Goal: Information Seeking & Learning: Learn about a topic

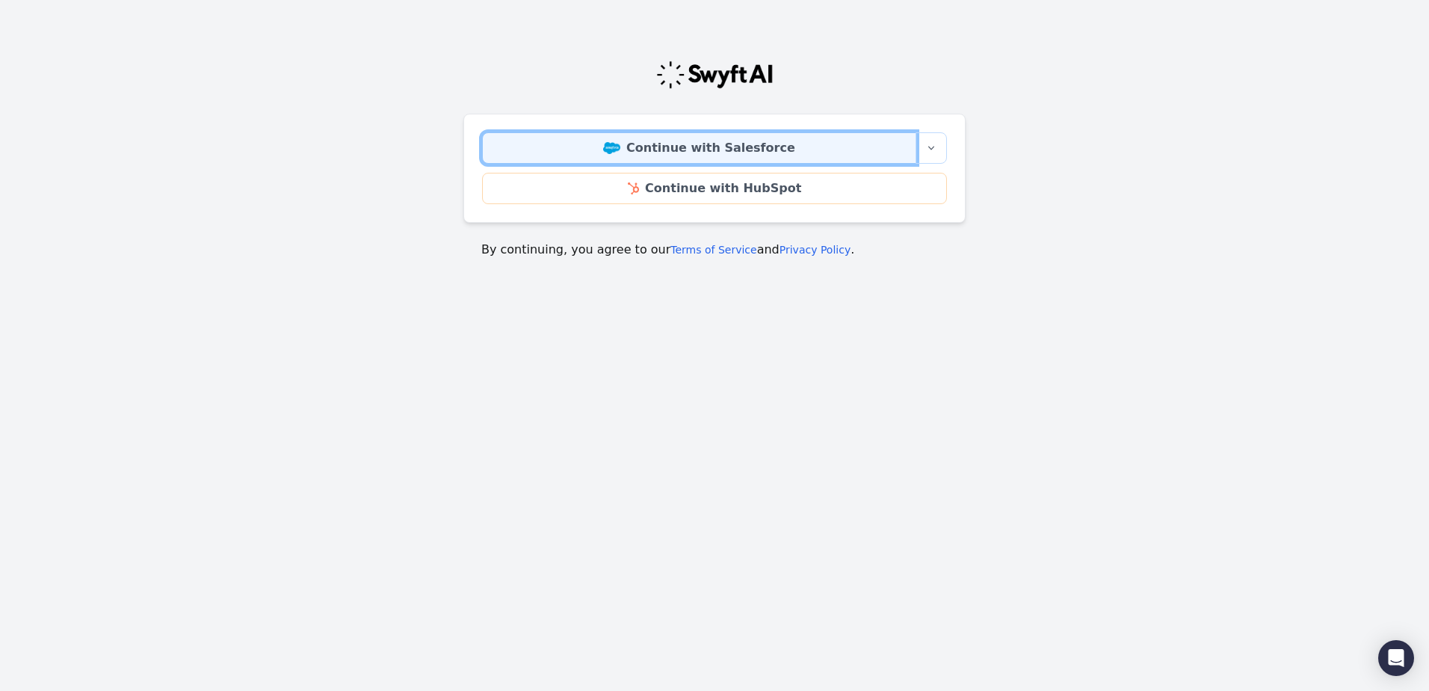
click at [775, 151] on link "Continue with Salesforce" at bounding box center [699, 147] width 434 height 31
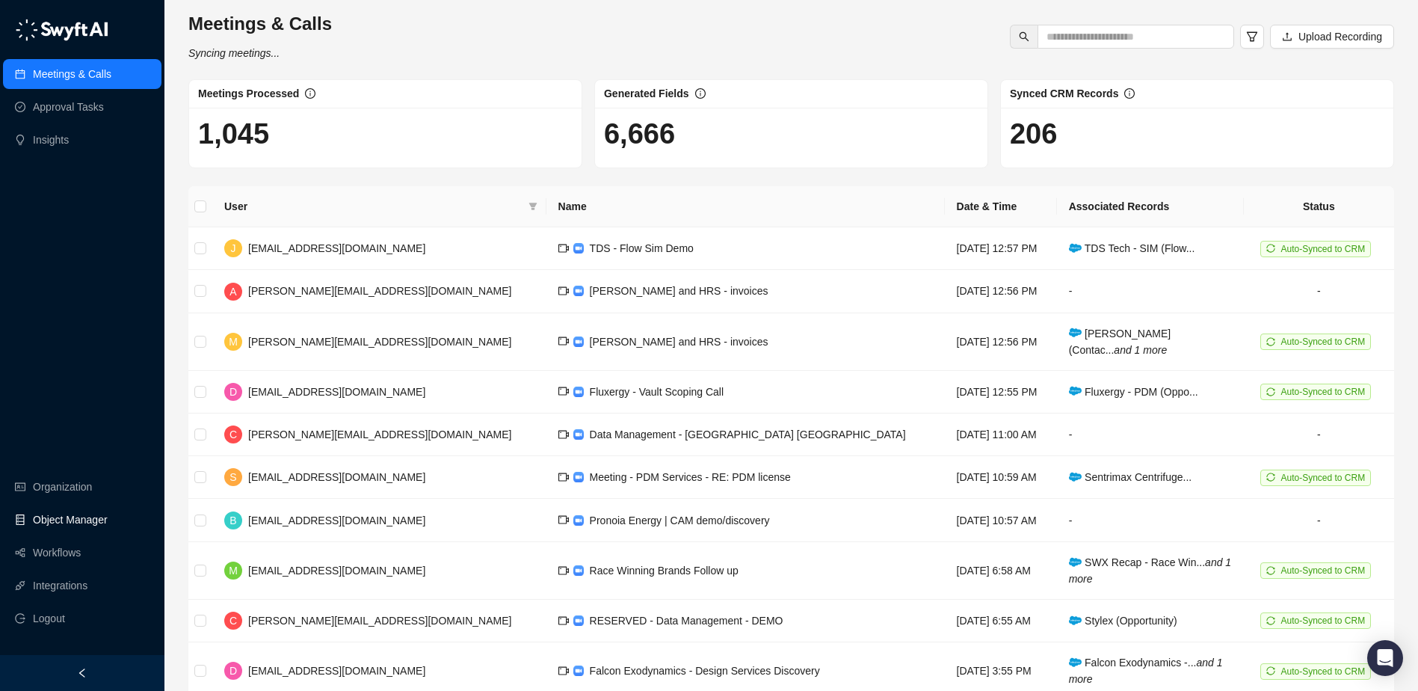
click at [81, 519] on link "Object Manager" at bounding box center [70, 519] width 75 height 30
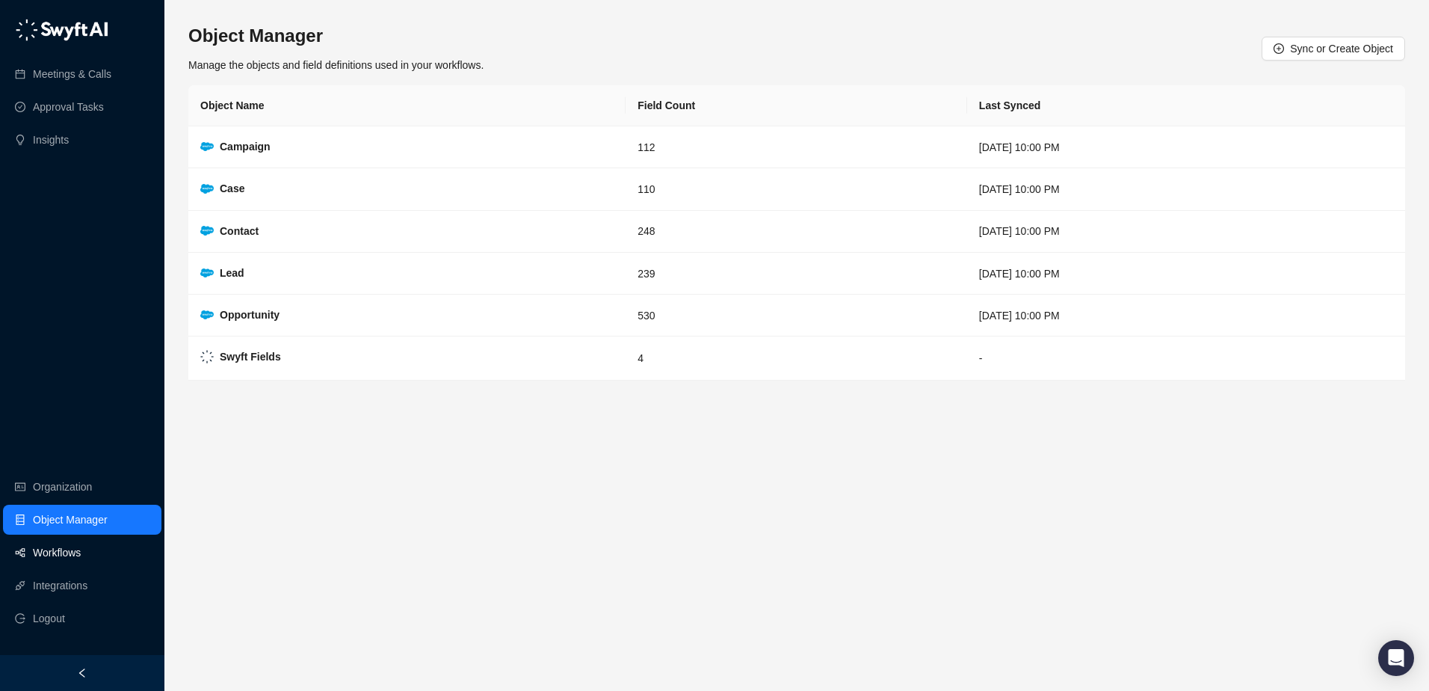
click at [81, 552] on link "Workflows" at bounding box center [57, 552] width 48 height 30
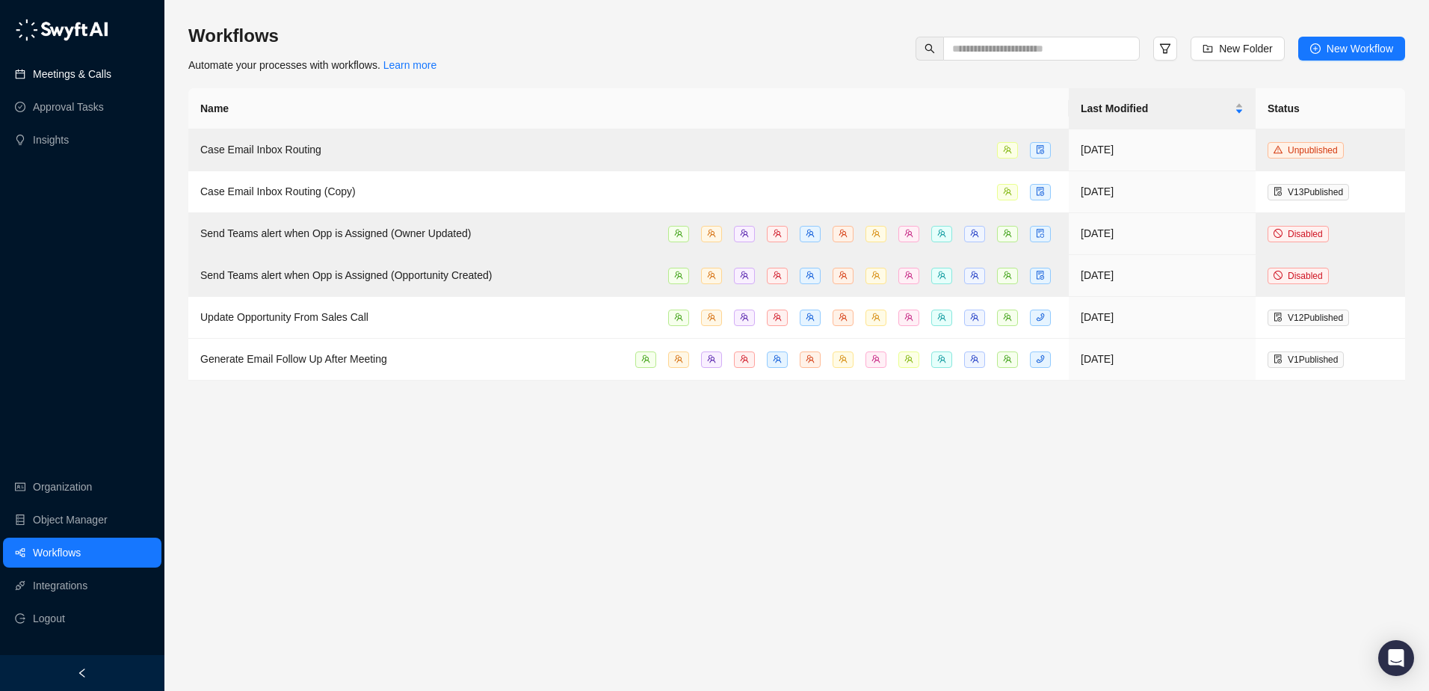
click at [70, 80] on link "Meetings & Calls" at bounding box center [72, 74] width 78 height 30
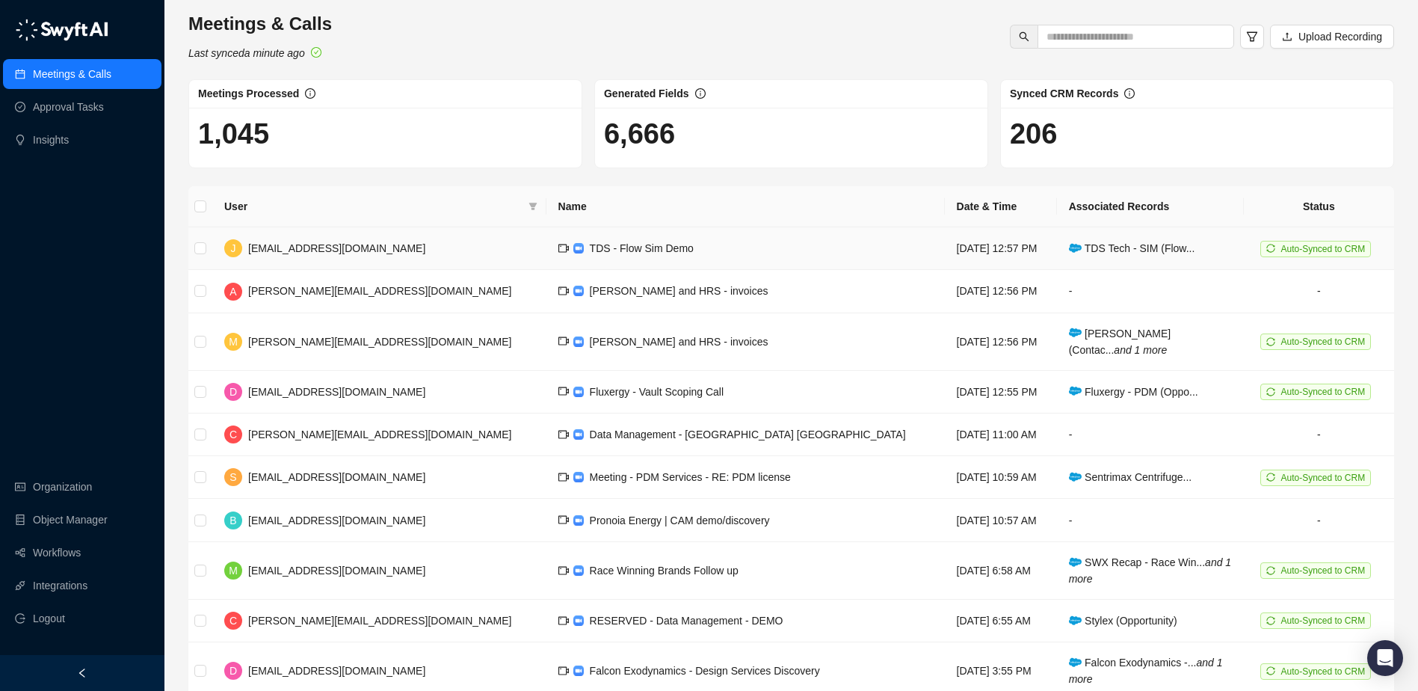
click at [590, 249] on span "TDS - Flow Sim Demo" at bounding box center [642, 248] width 104 height 12
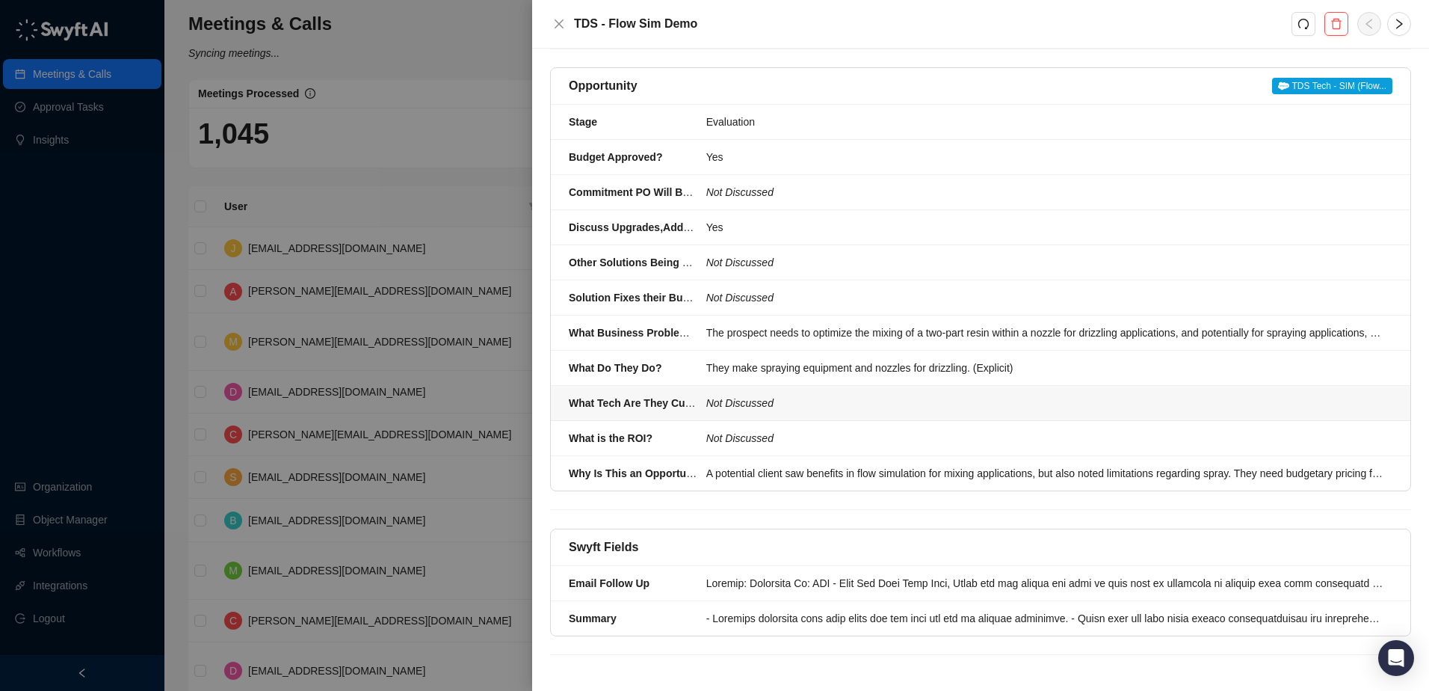
scroll to position [132, 0]
click at [764, 583] on div at bounding box center [1044, 582] width 677 height 16
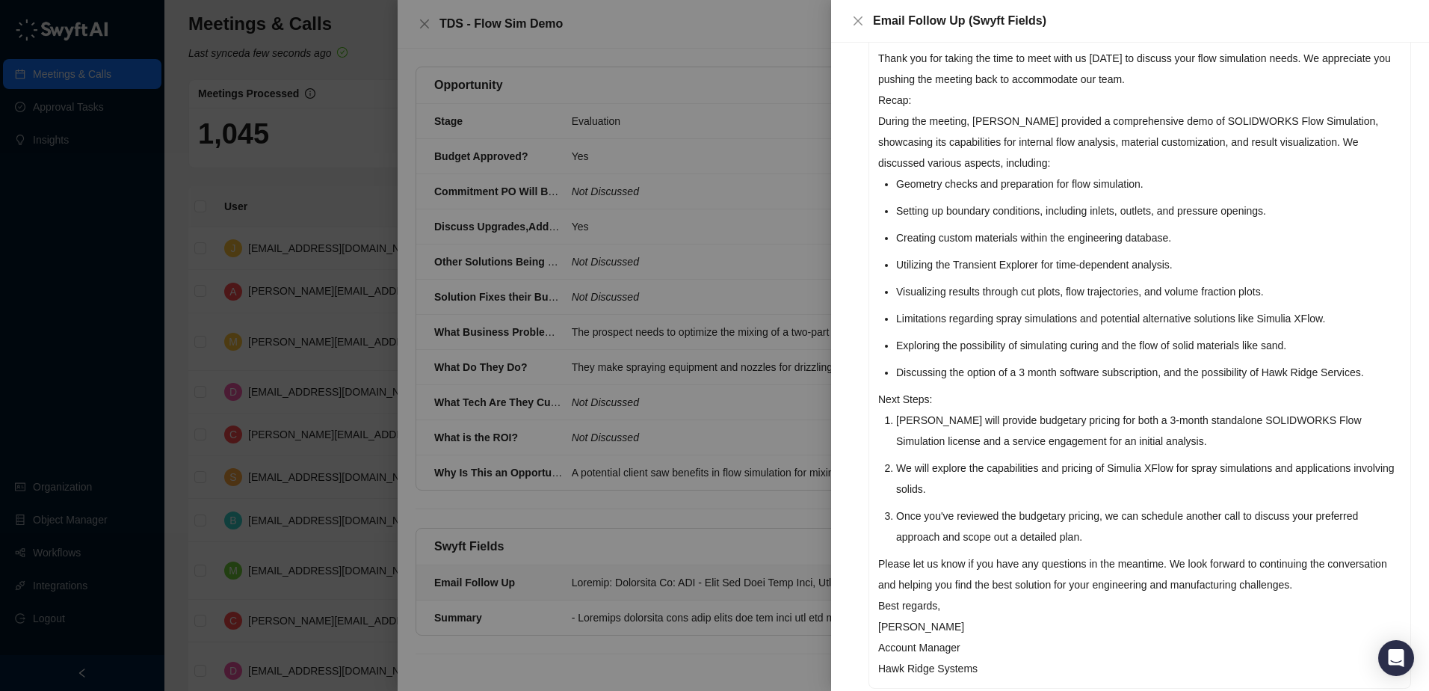
scroll to position [212, 0]
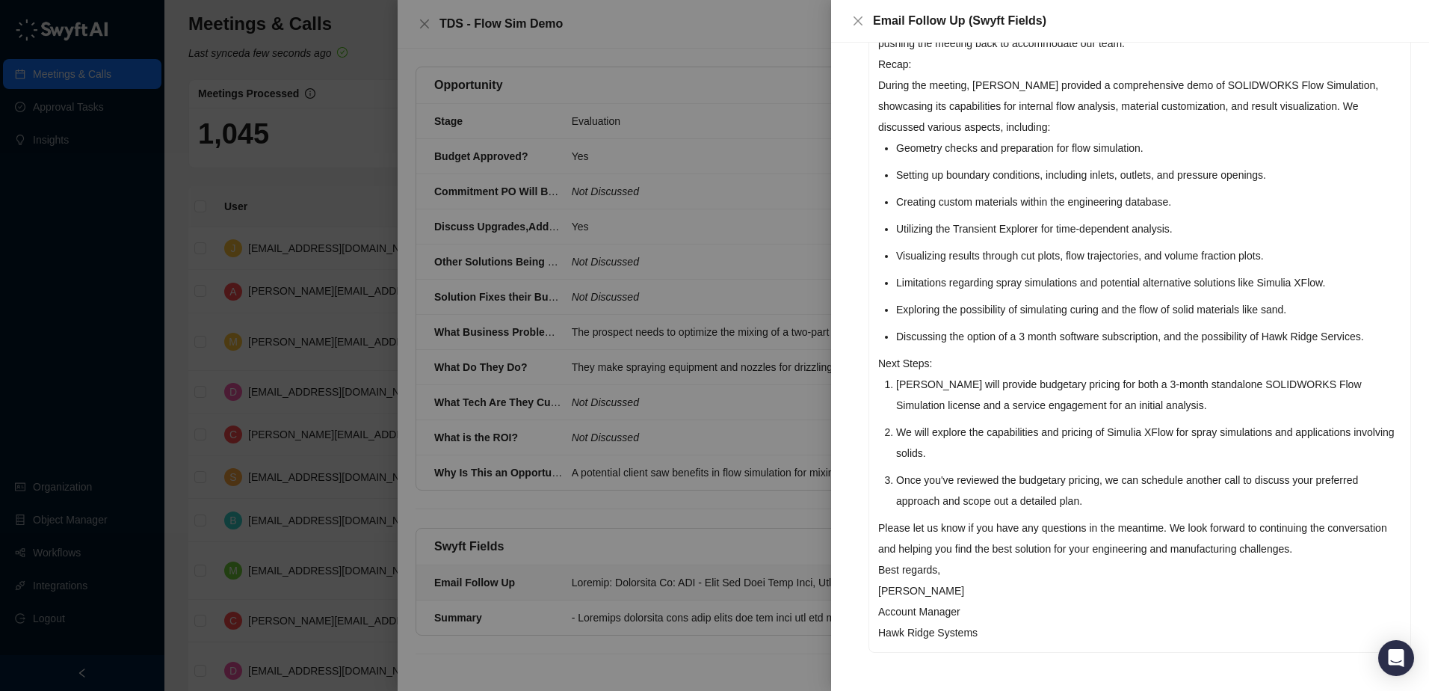
click at [346, 203] on div at bounding box center [714, 345] width 1429 height 691
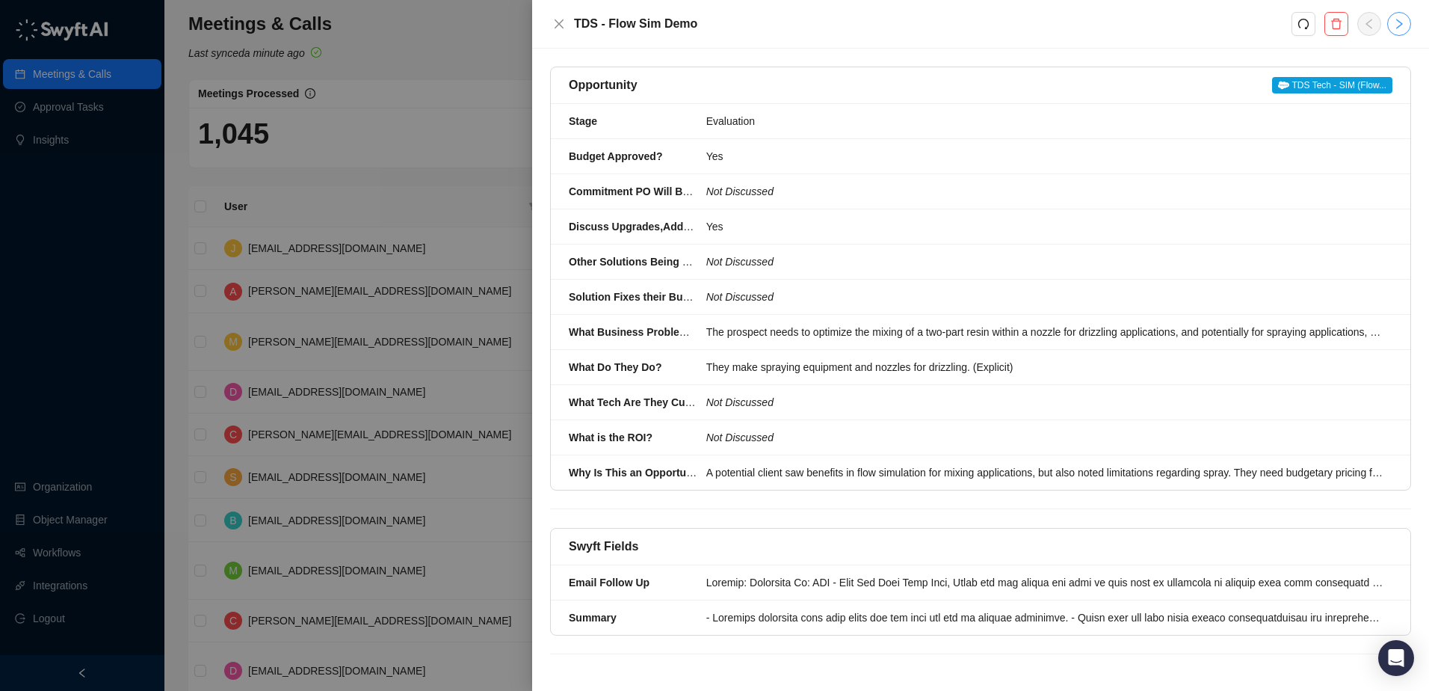
click at [1398, 25] on icon "right" at bounding box center [1399, 24] width 12 height 12
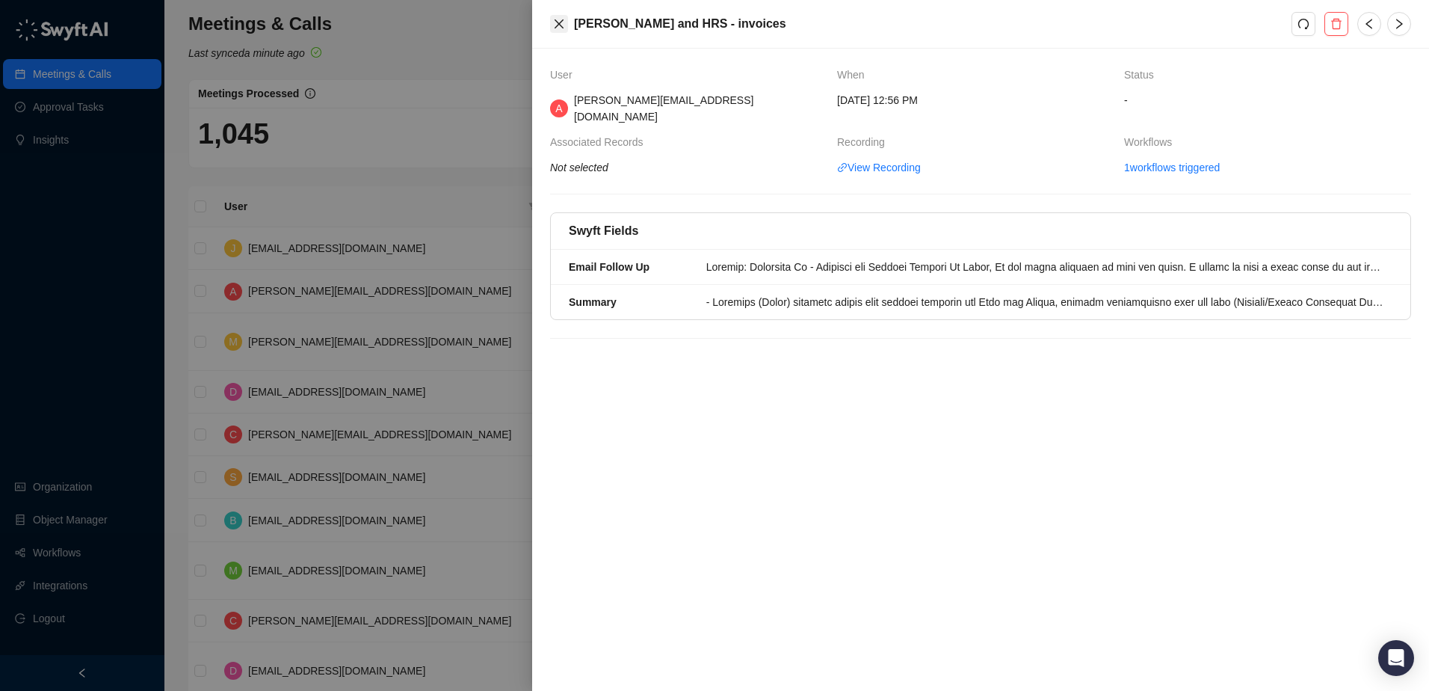
click at [560, 25] on icon "close" at bounding box center [559, 23] width 9 height 9
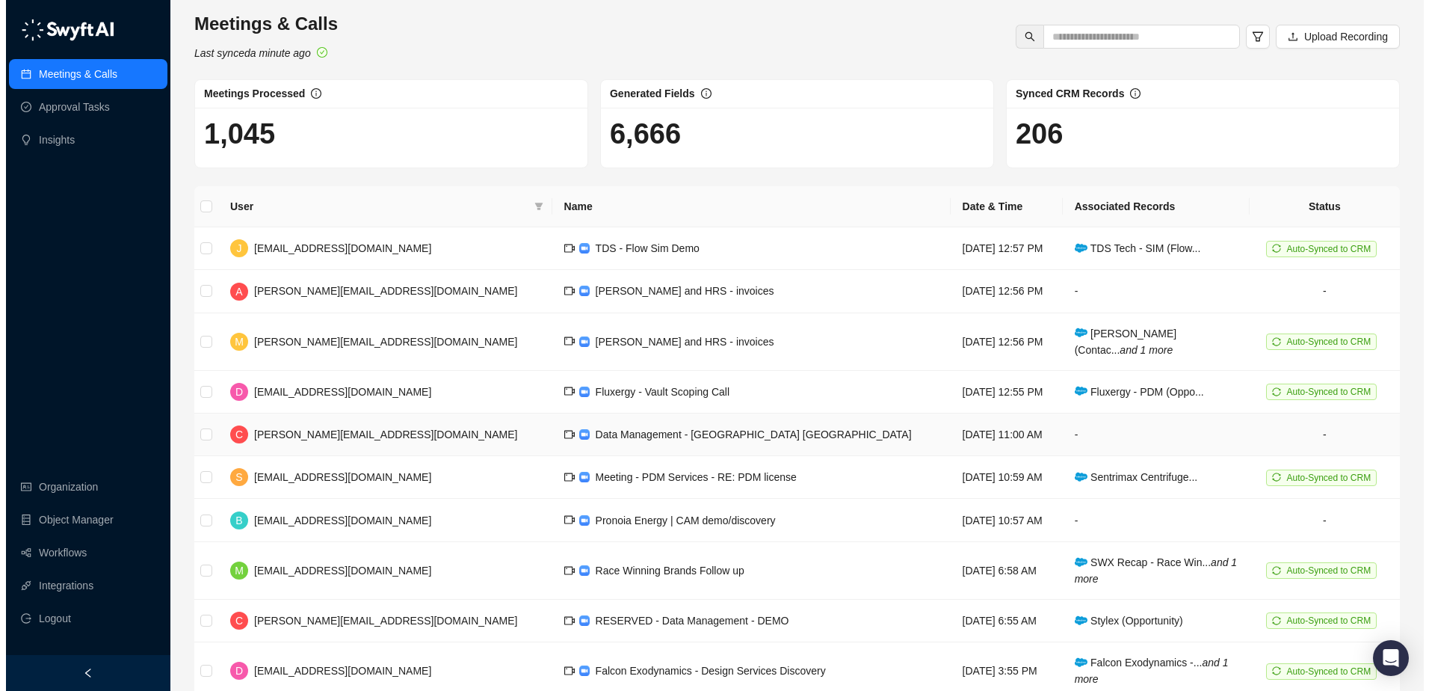
scroll to position [70, 0]
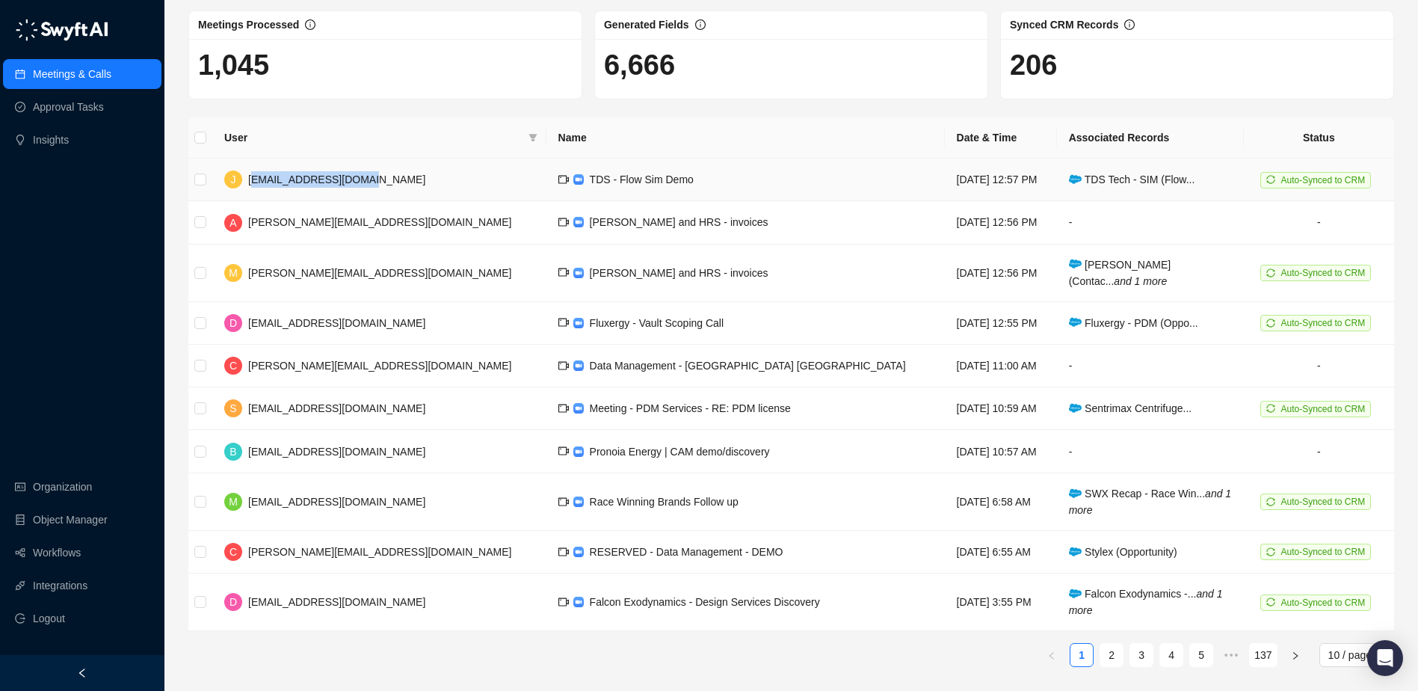
drag, startPoint x: 374, startPoint y: 184, endPoint x: 250, endPoint y: 185, distance: 124.1
click at [250, 185] on td "J jonl@hawkridgesys.com" at bounding box center [379, 179] width 334 height 43
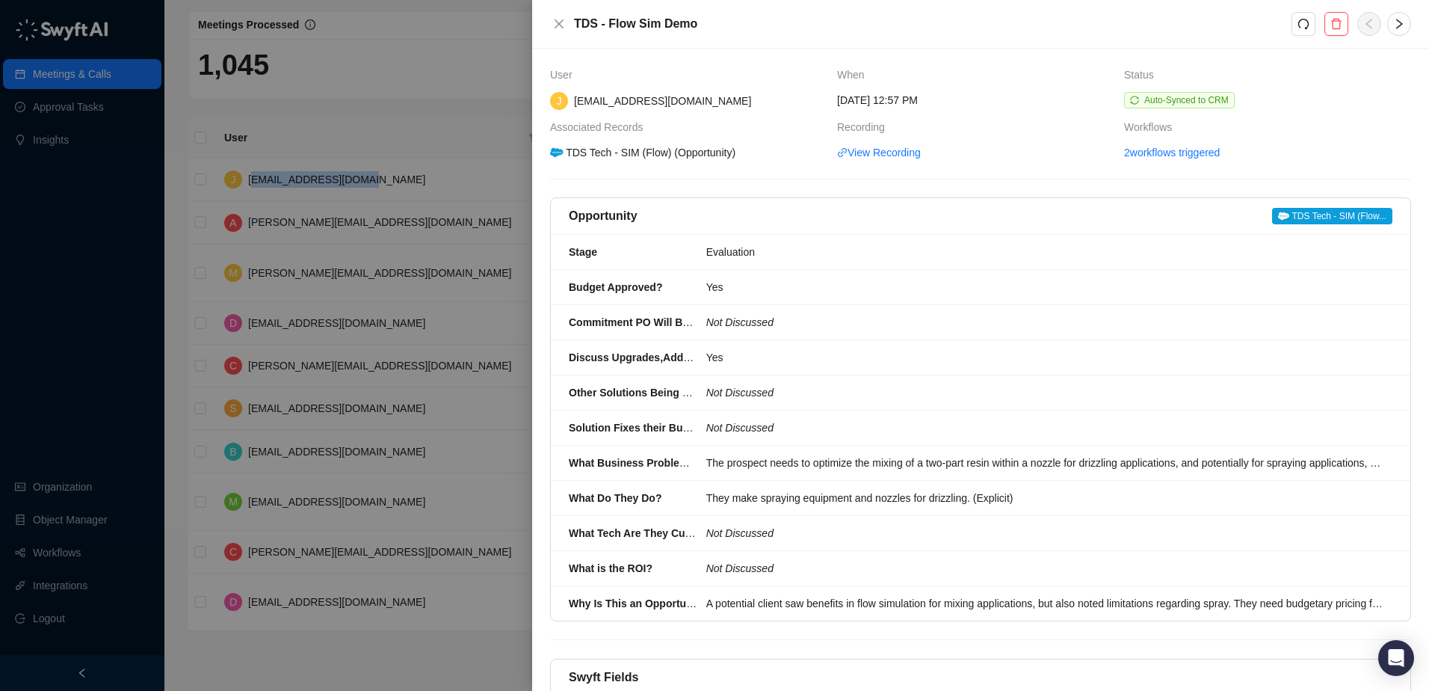
click at [411, 107] on div at bounding box center [714, 345] width 1429 height 691
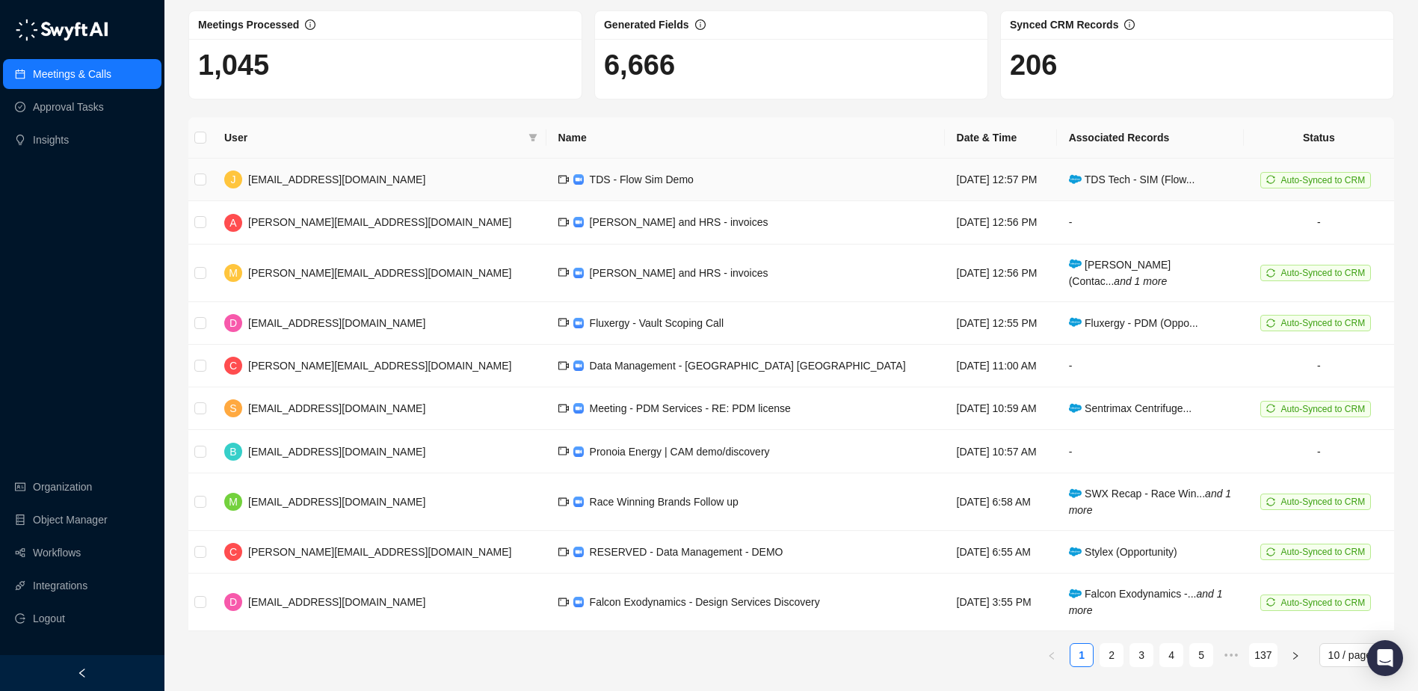
click at [590, 173] on span "TDS - Flow Sim Demo" at bounding box center [642, 179] width 104 height 12
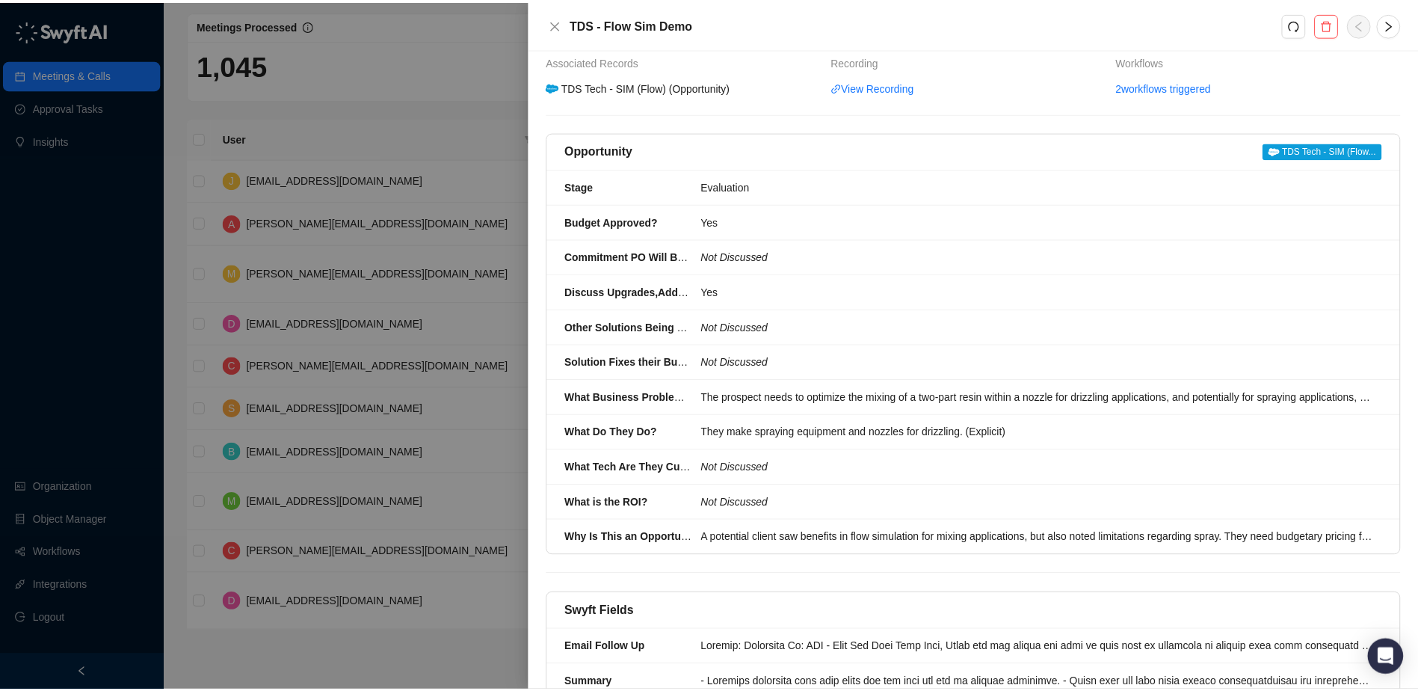
scroll to position [132, 0]
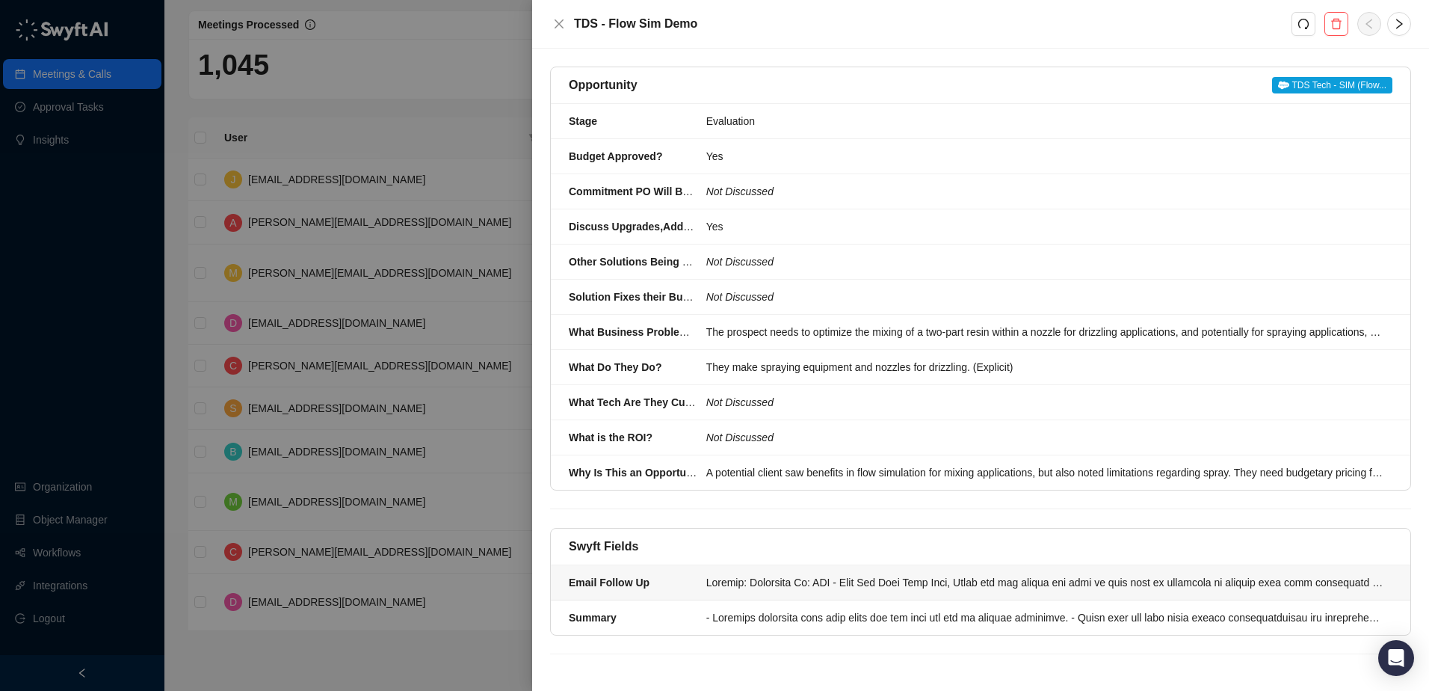
click at [972, 575] on div at bounding box center [1044, 582] width 677 height 16
click at [559, 25] on icon "close" at bounding box center [559, 24] width 12 height 12
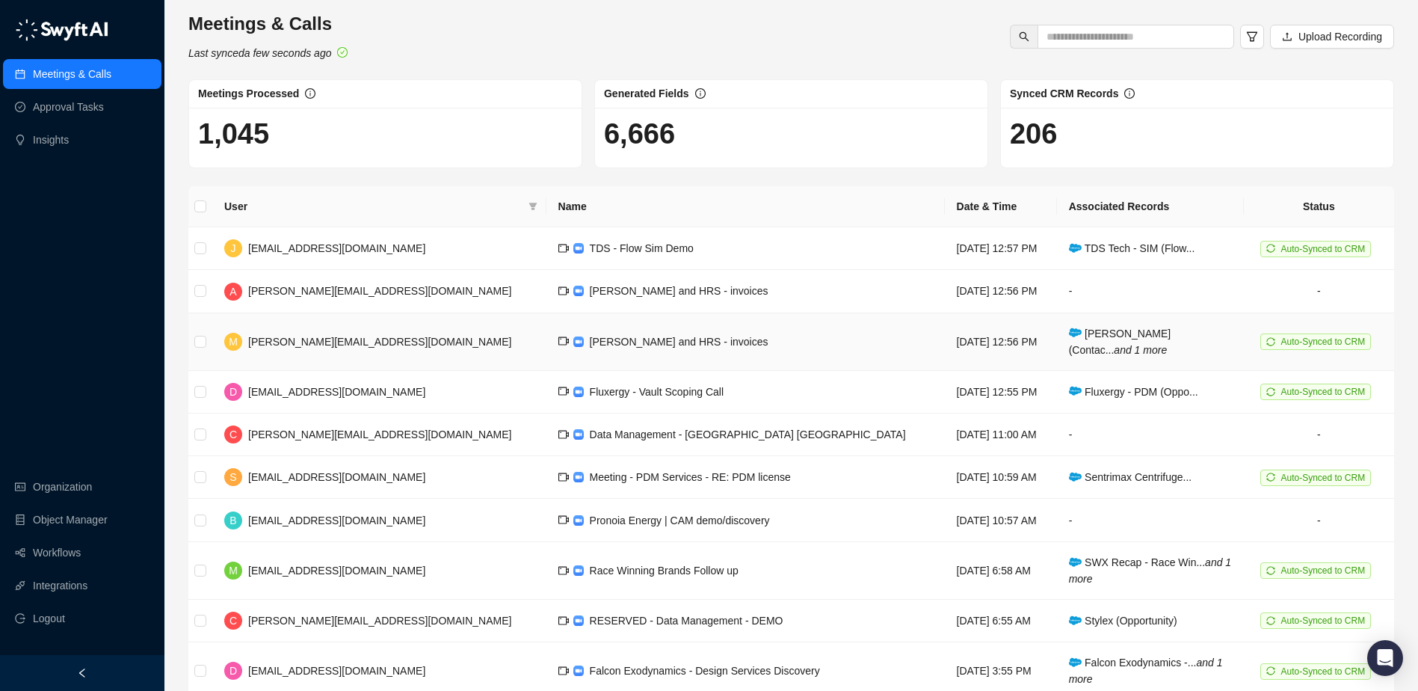
click at [590, 345] on span "Njoro and HRS - invoices" at bounding box center [679, 342] width 179 height 12
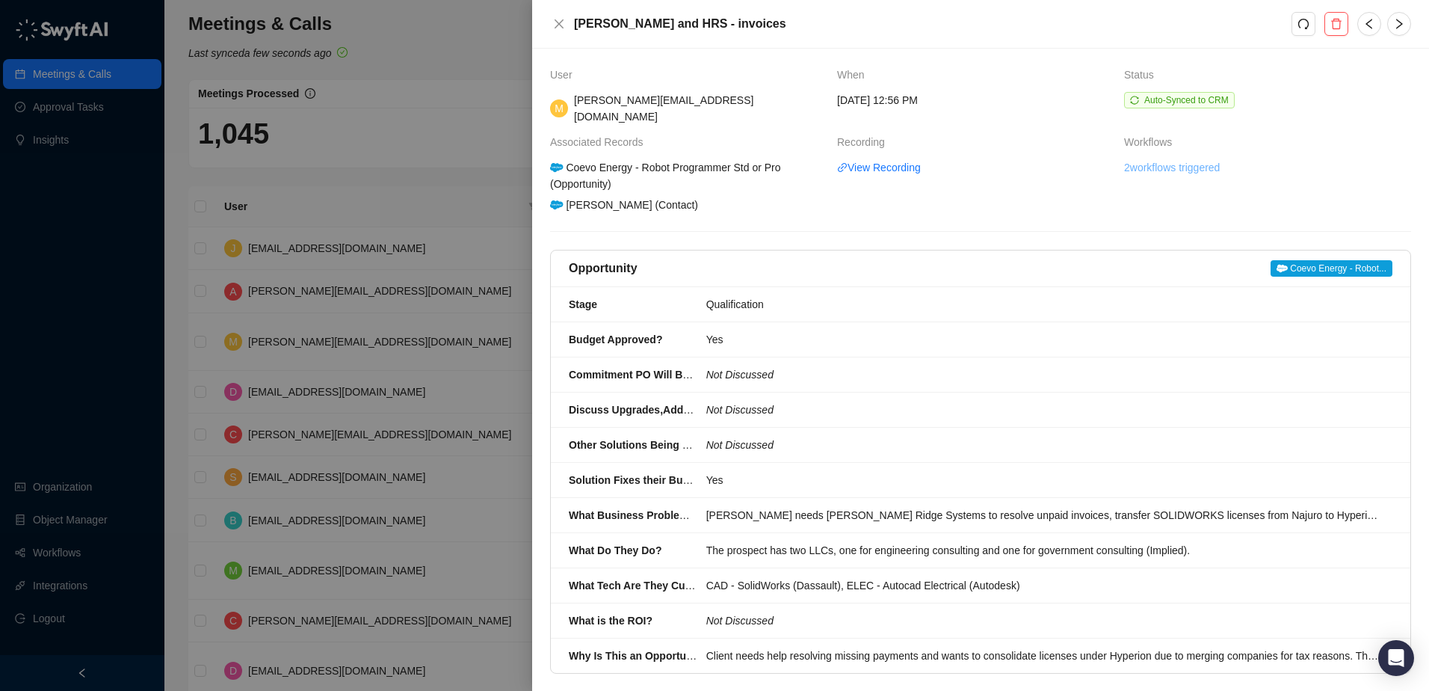
click at [1142, 159] on link "2 workflows triggered" at bounding box center [1172, 167] width 96 height 16
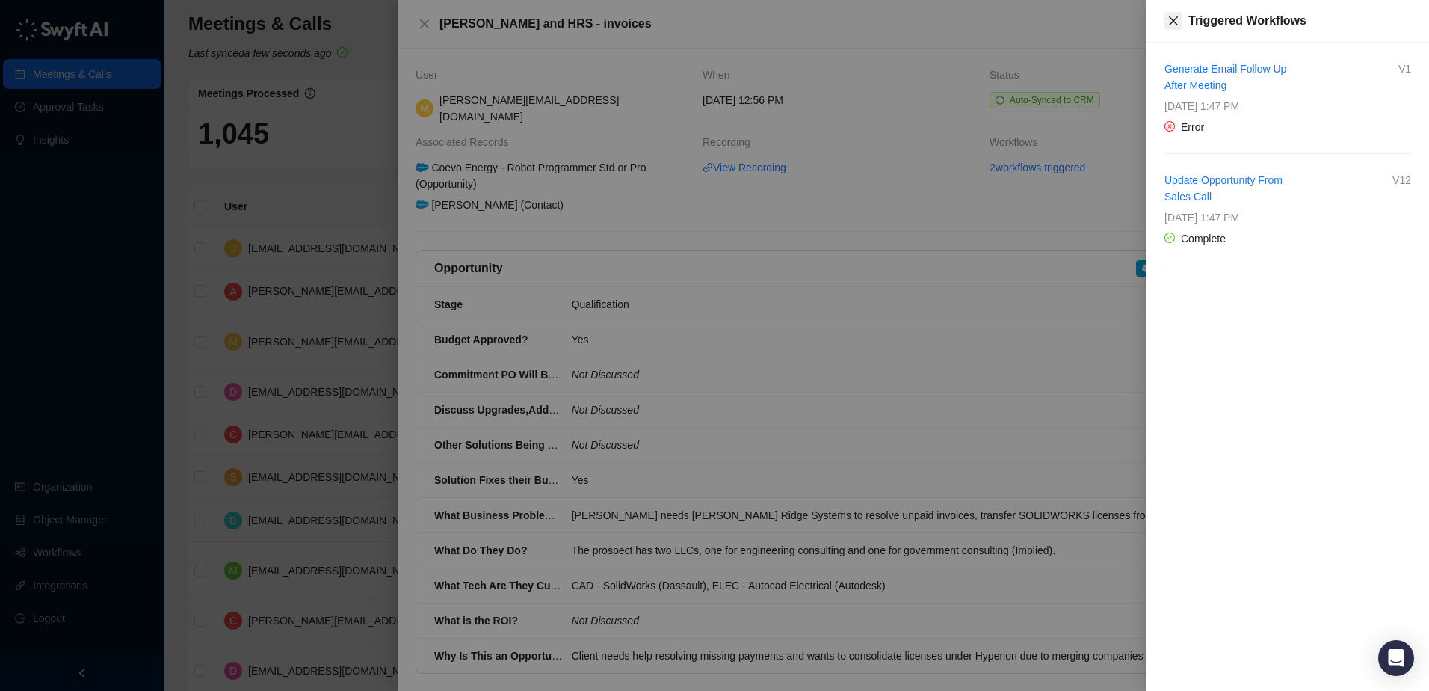
click at [1172, 20] on icon "close" at bounding box center [1173, 20] width 9 height 9
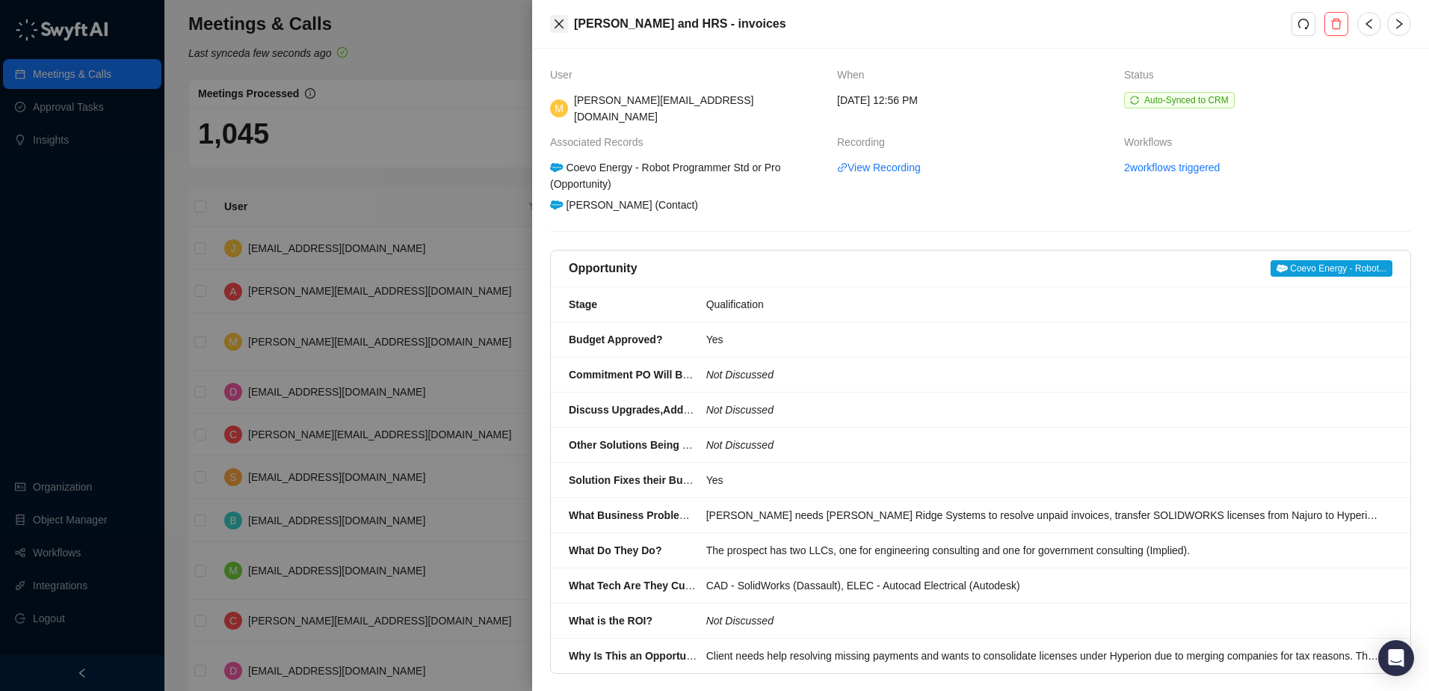
click at [554, 25] on icon "close" at bounding box center [559, 24] width 12 height 12
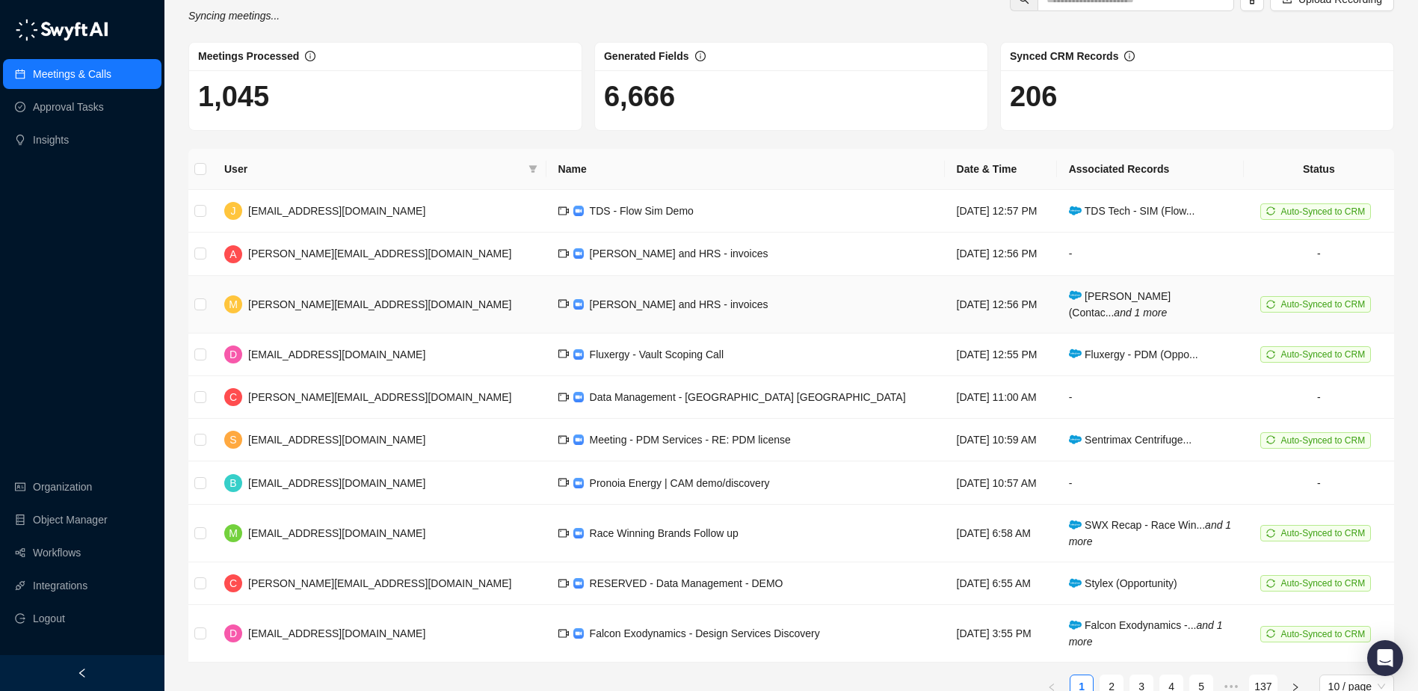
scroll to position [70, 0]
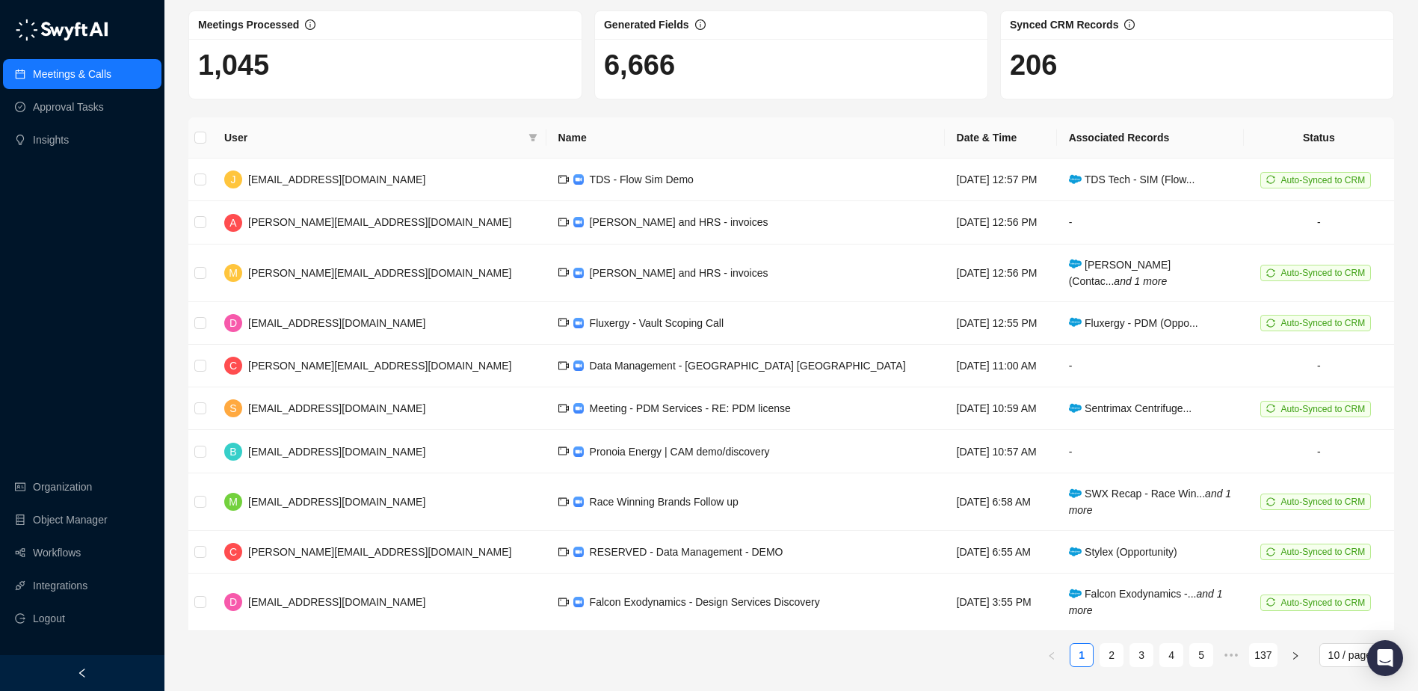
click at [1140, 651] on link "3" at bounding box center [1141, 654] width 22 height 22
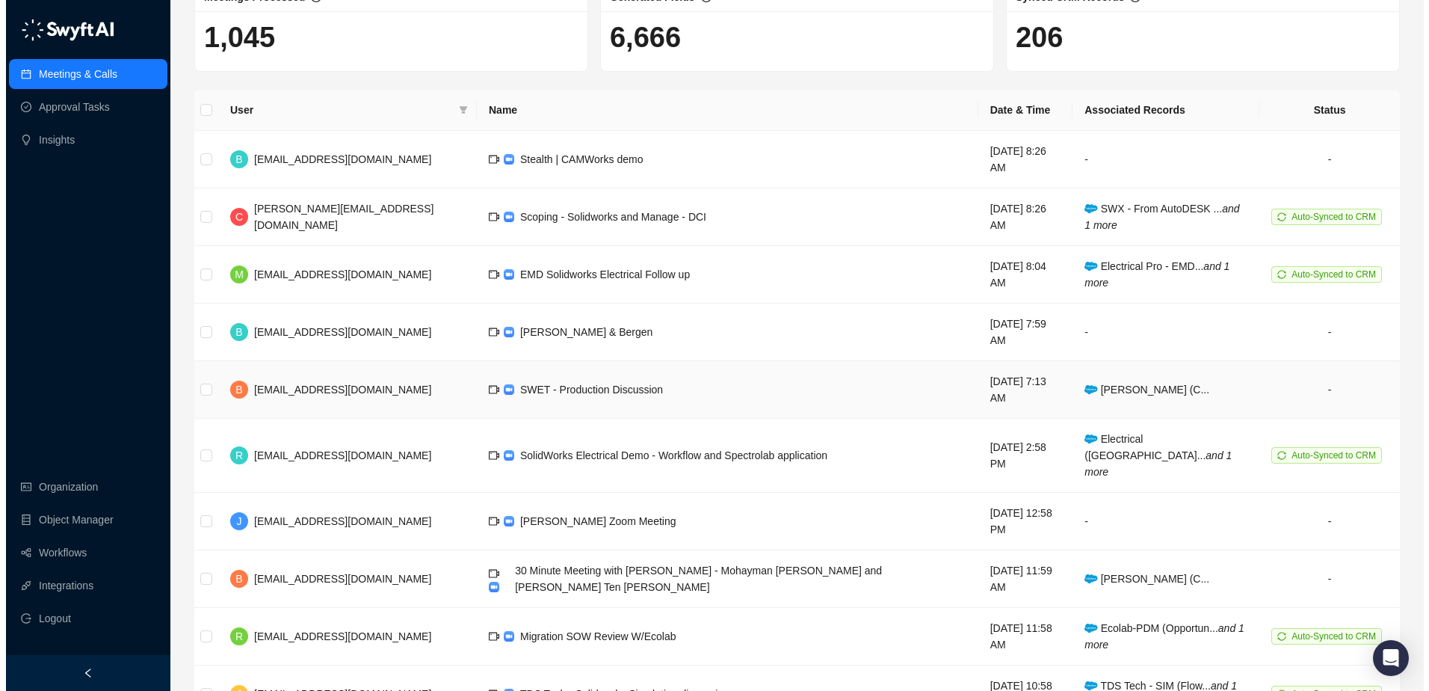
scroll to position [99, 0]
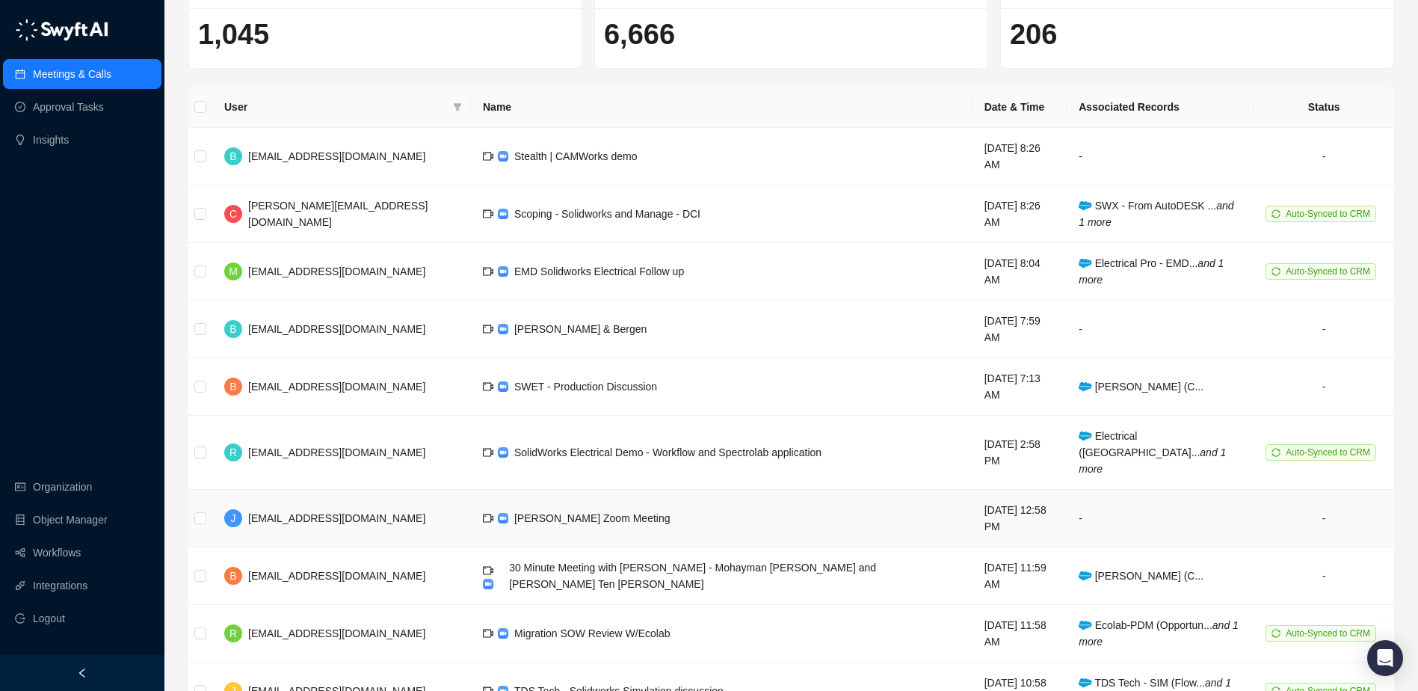
click at [586, 512] on span "Jarett Sobkowiak's Zoom Meeting" at bounding box center [592, 518] width 156 height 12
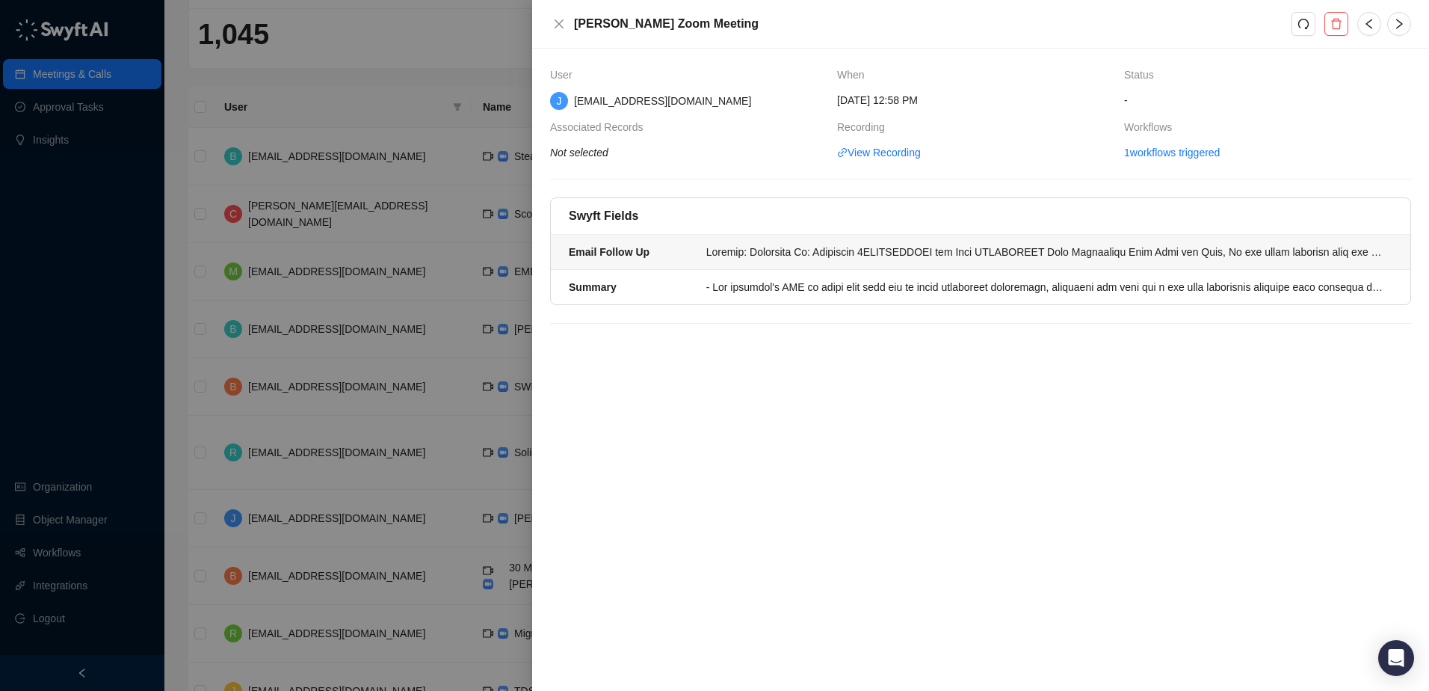
click at [921, 257] on div at bounding box center [1044, 252] width 677 height 16
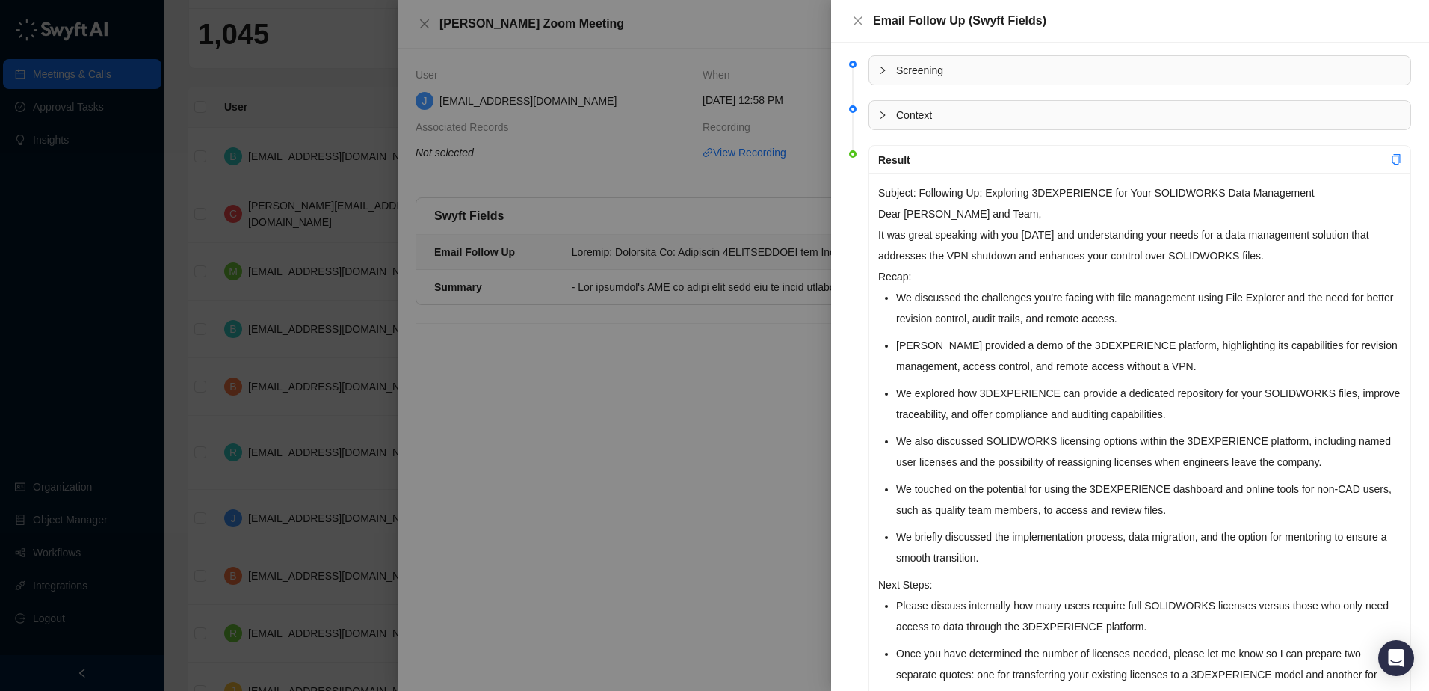
click at [882, 117] on icon "collapsed" at bounding box center [882, 114] width 4 height 7
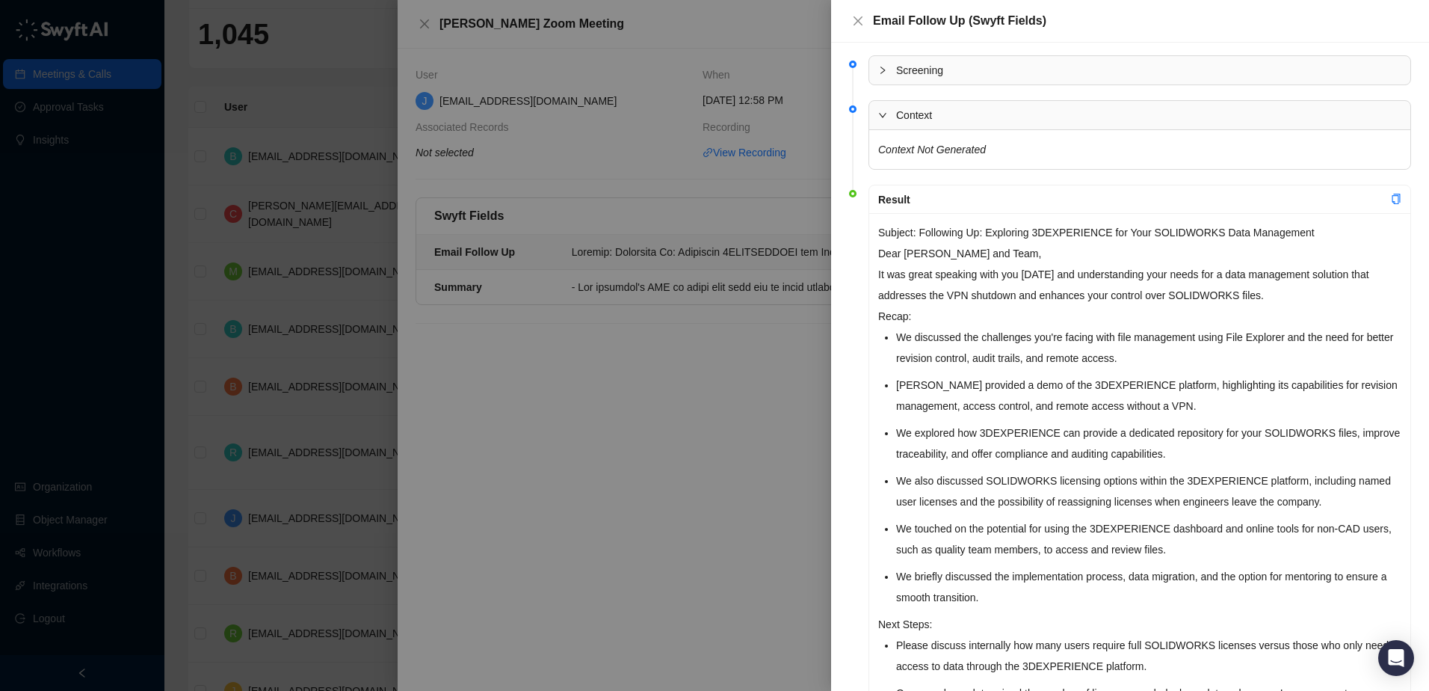
click at [882, 117] on icon "expanded" at bounding box center [882, 115] width 9 height 9
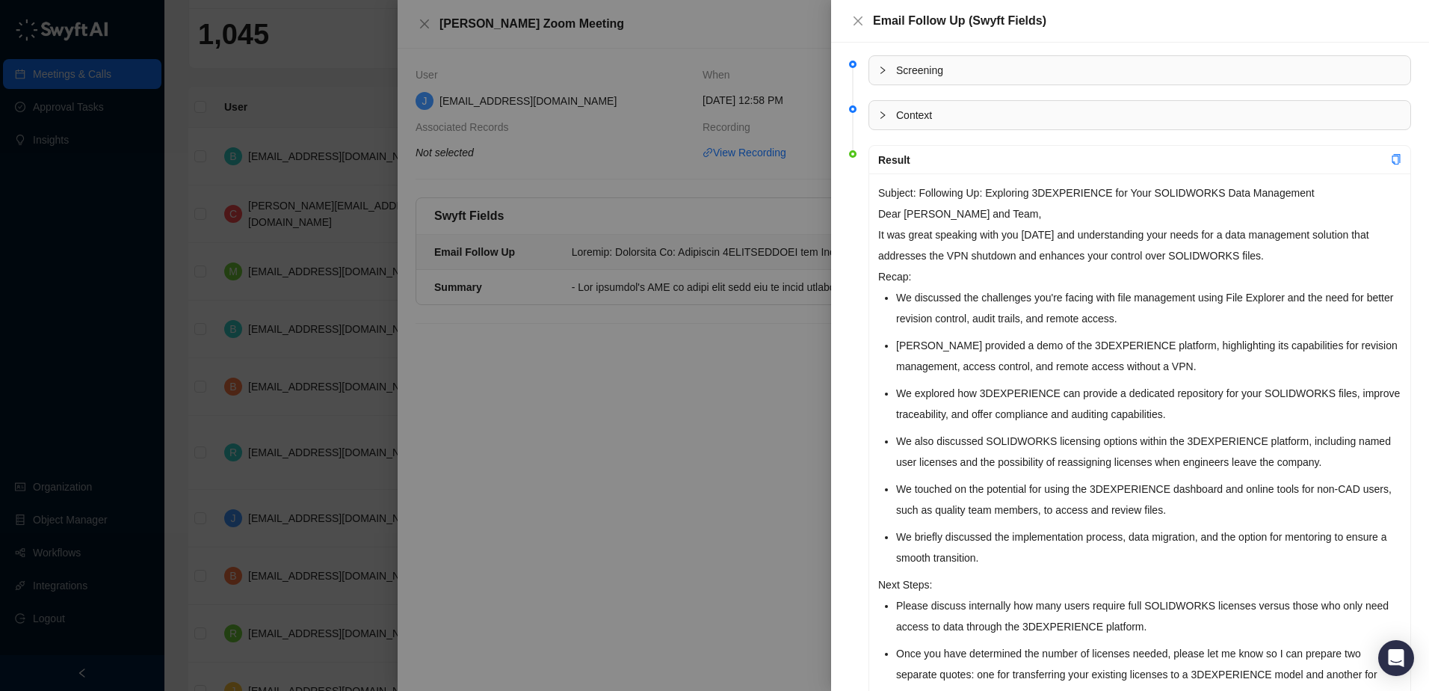
click at [882, 72] on icon "collapsed" at bounding box center [882, 70] width 4 height 7
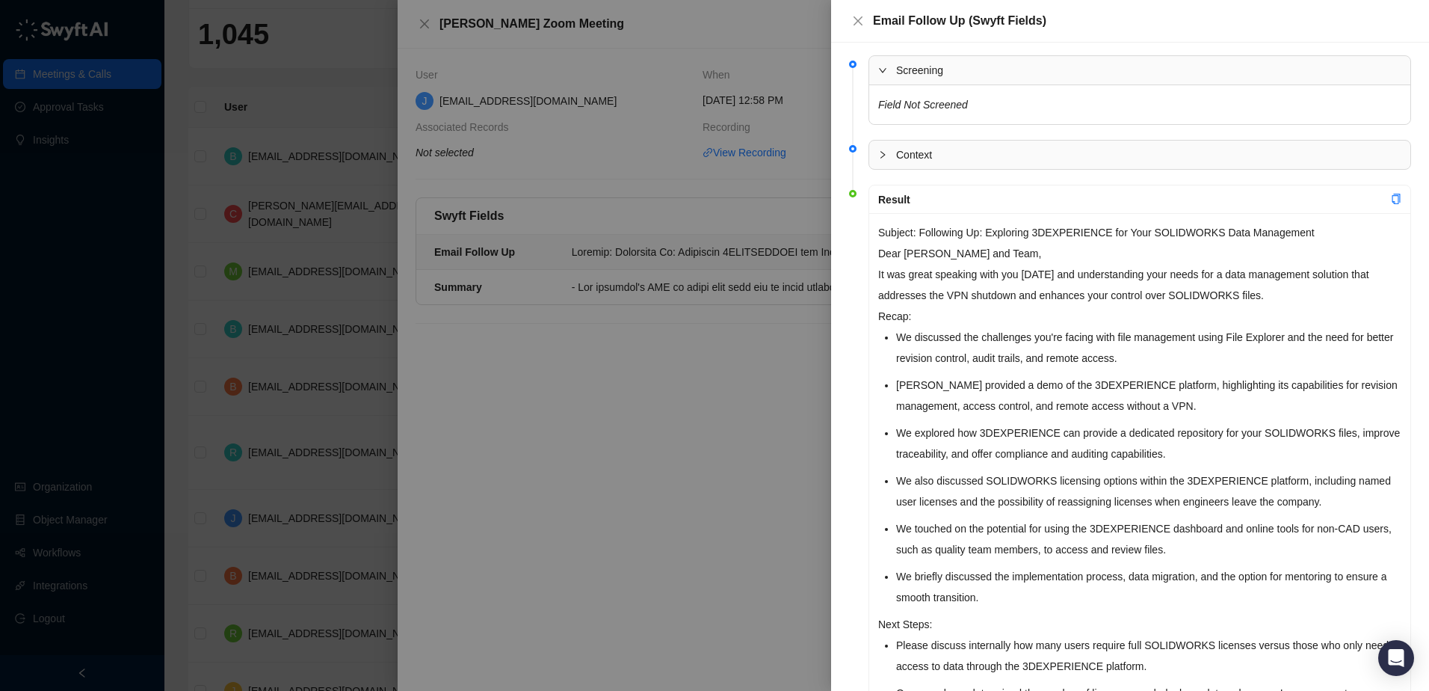
click at [882, 72] on icon "expanded" at bounding box center [882, 70] width 7 height 4
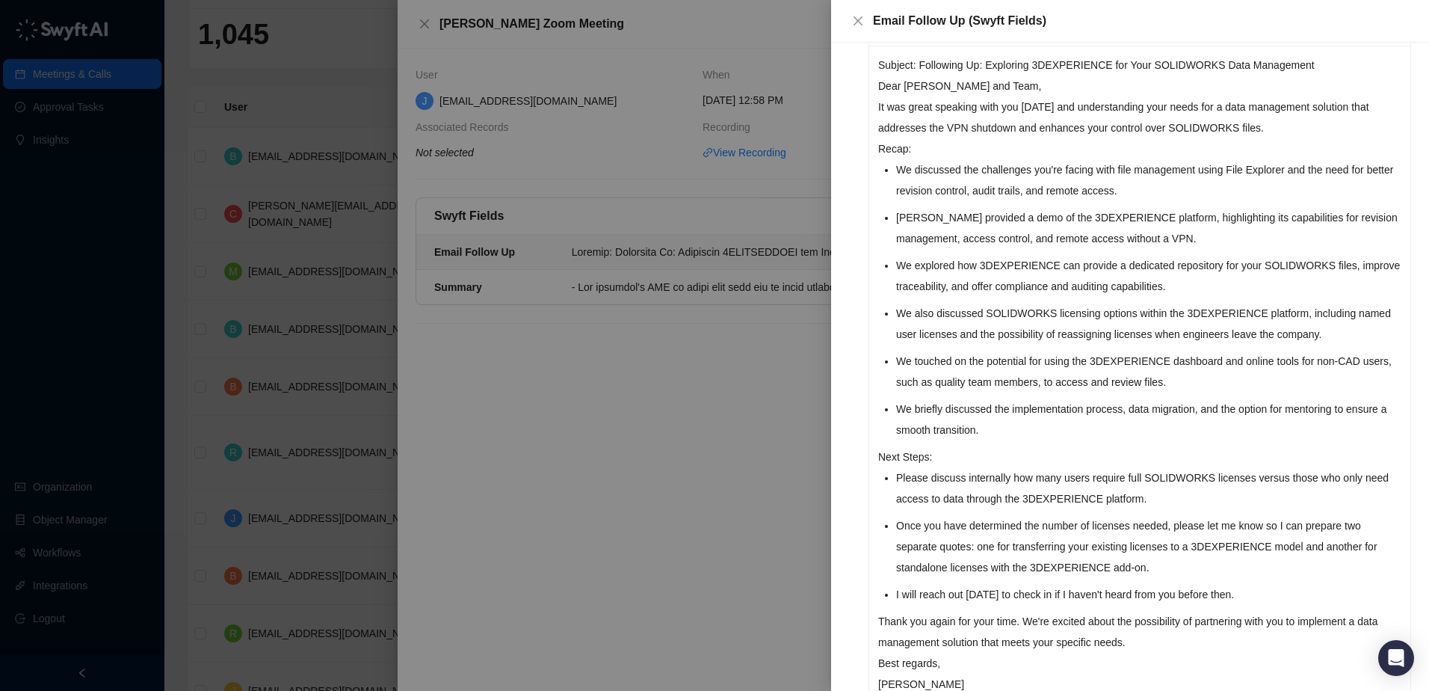
scroll to position [200, 0]
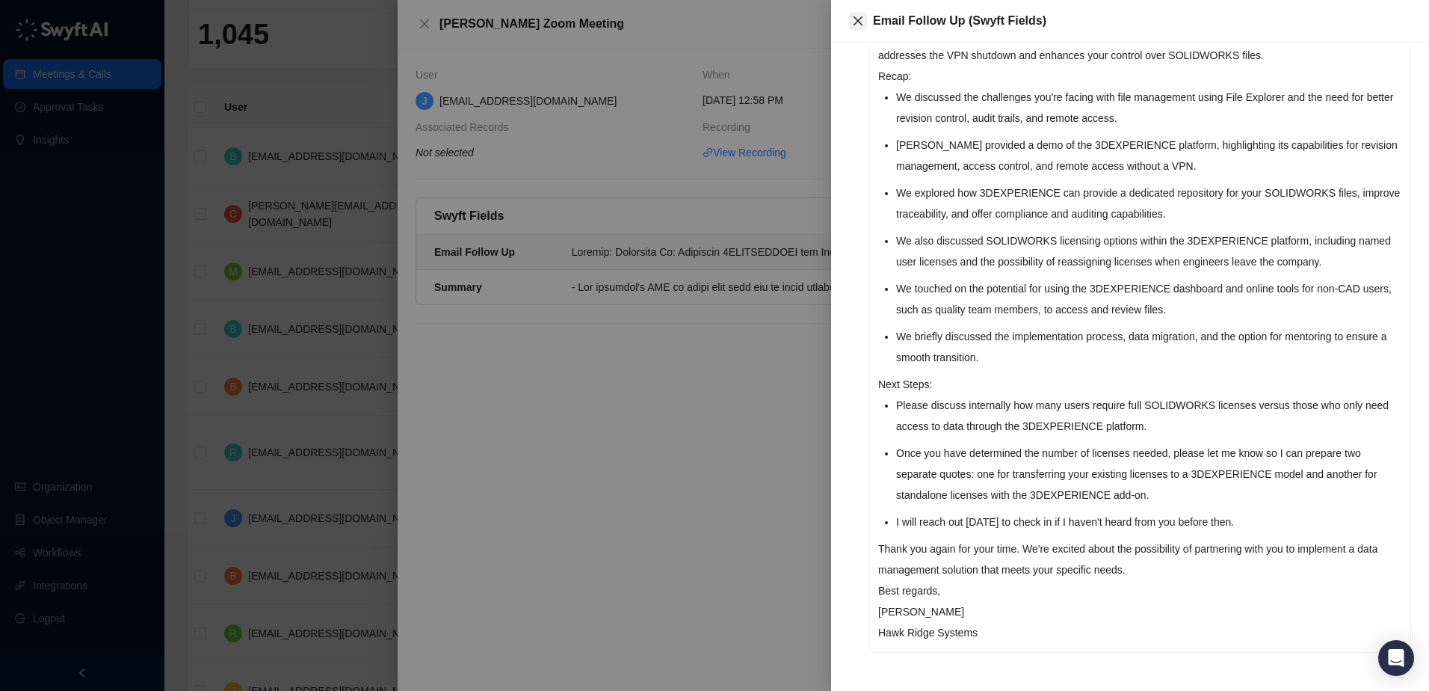
click at [862, 20] on icon "close" at bounding box center [858, 21] width 12 height 12
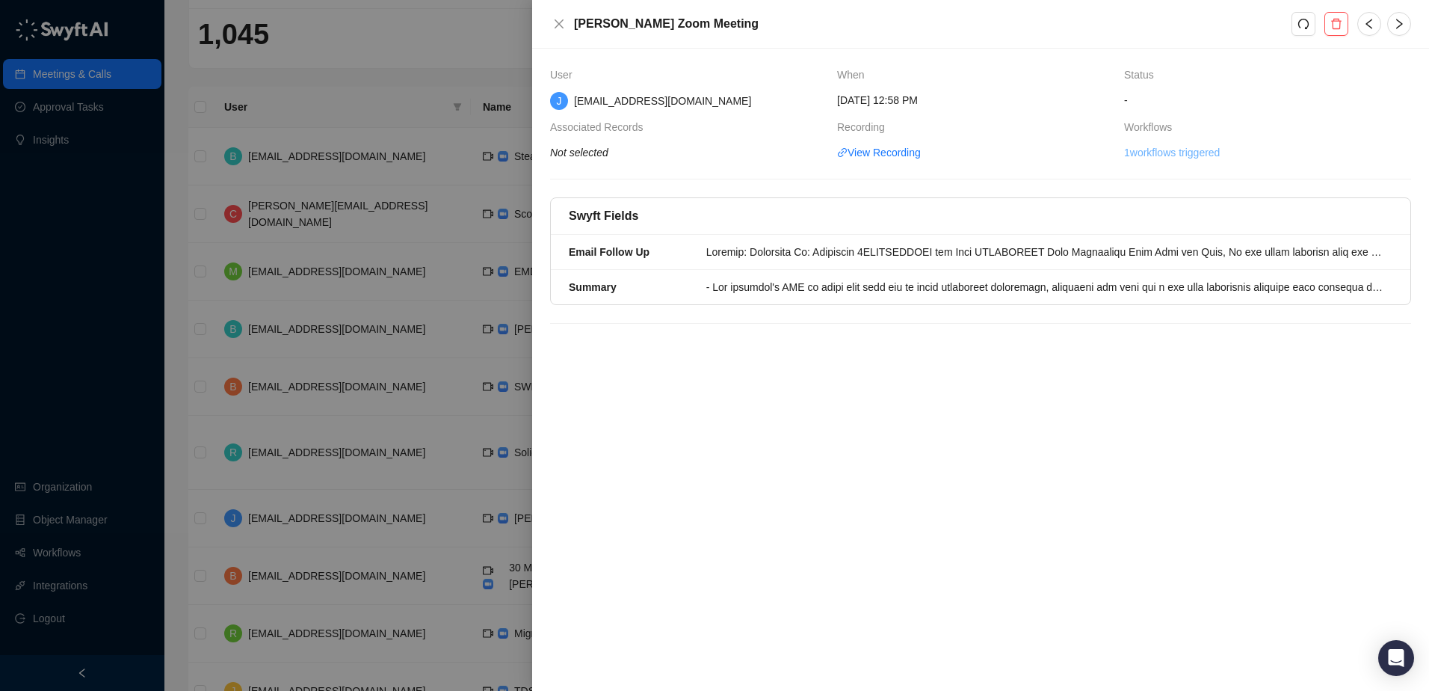
click at [1176, 156] on link "1 workflows triggered" at bounding box center [1172, 152] width 96 height 16
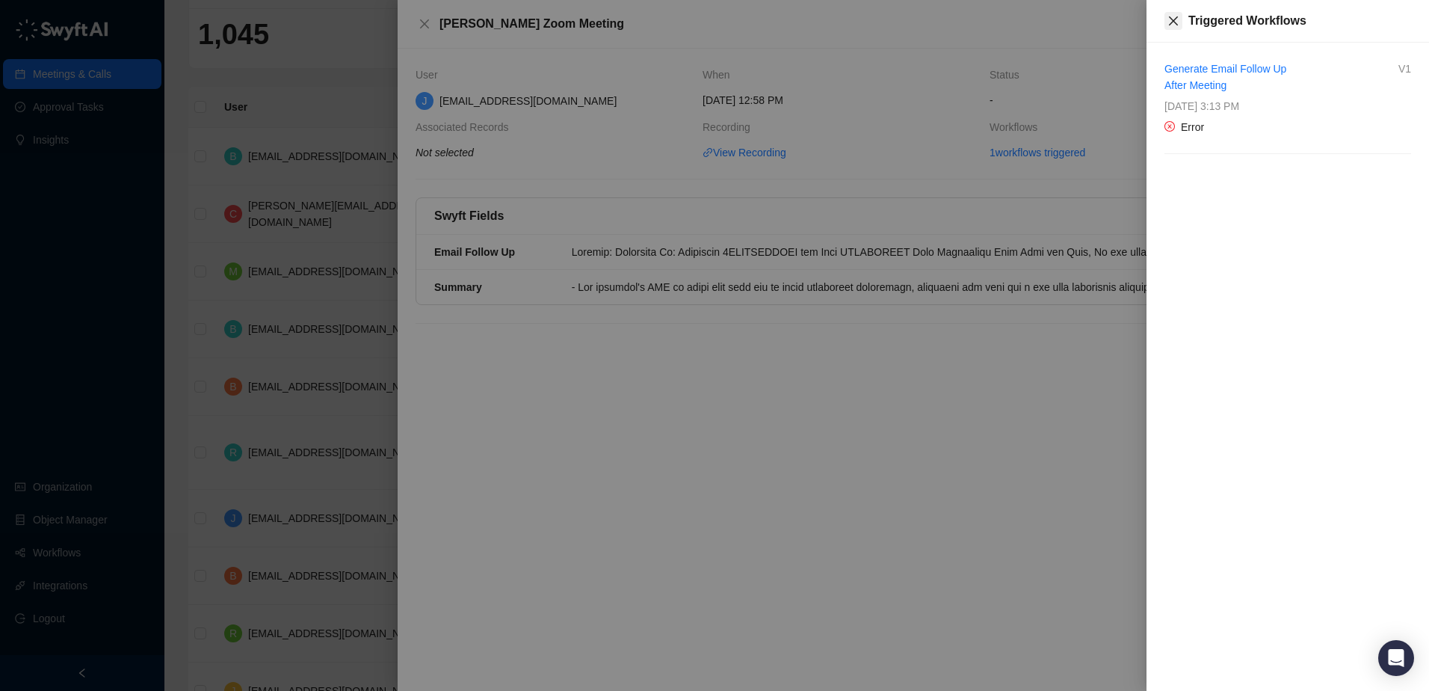
click at [1175, 27] on button "Close" at bounding box center [1173, 21] width 18 height 18
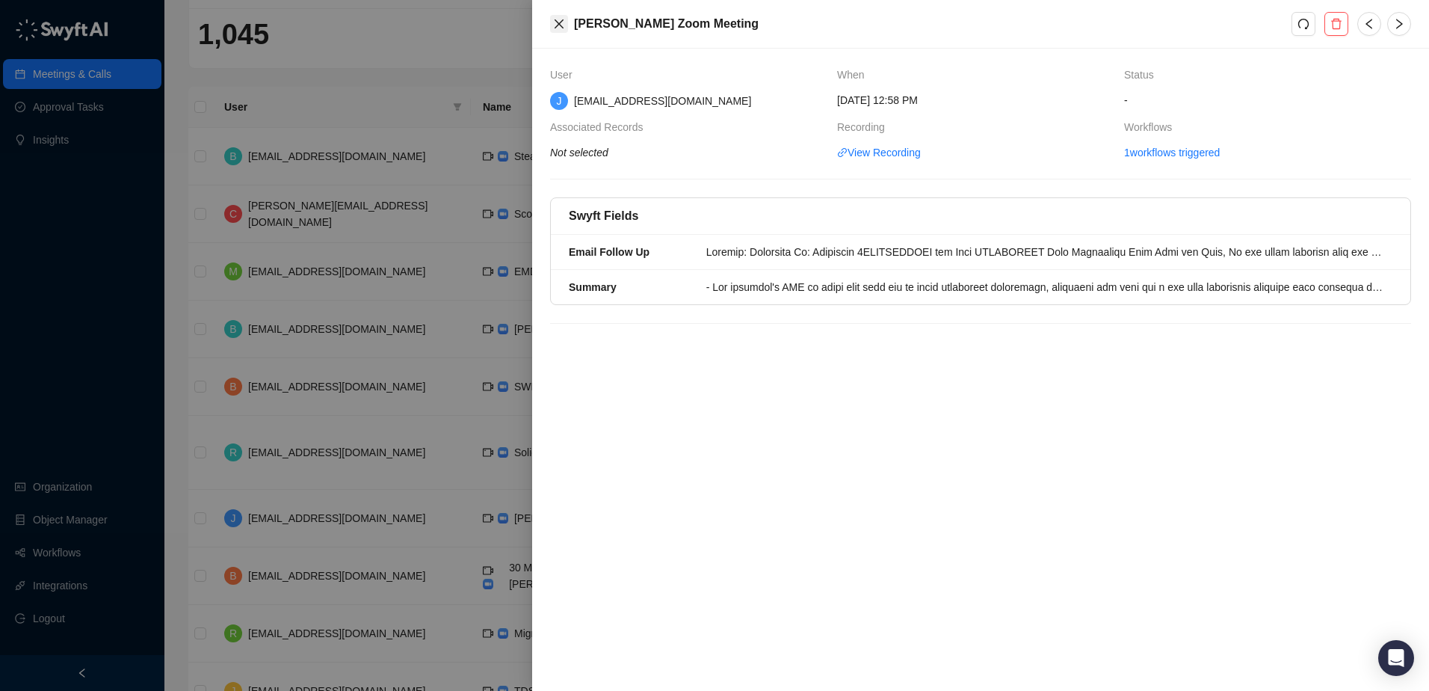
click at [555, 22] on icon "close" at bounding box center [559, 24] width 12 height 12
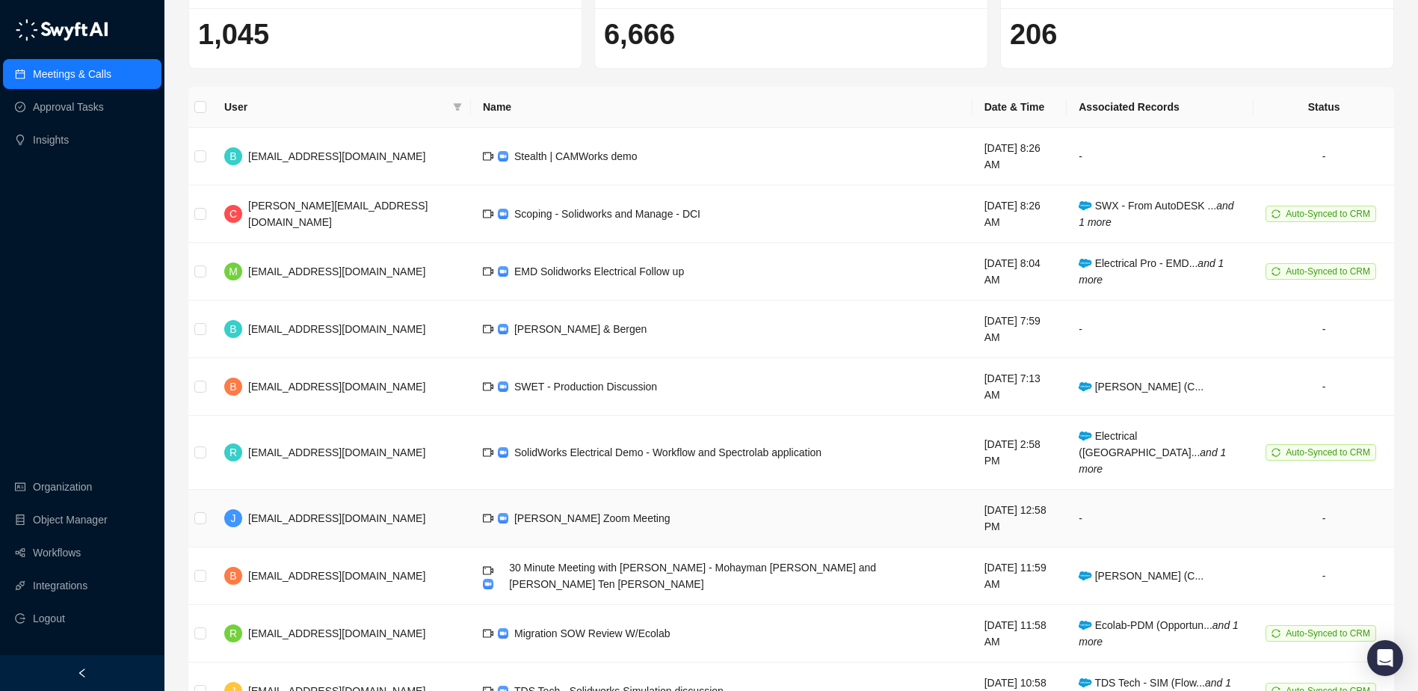
click at [591, 512] on span "Jarett Sobkowiak's Zoom Meeting" at bounding box center [592, 518] width 156 height 12
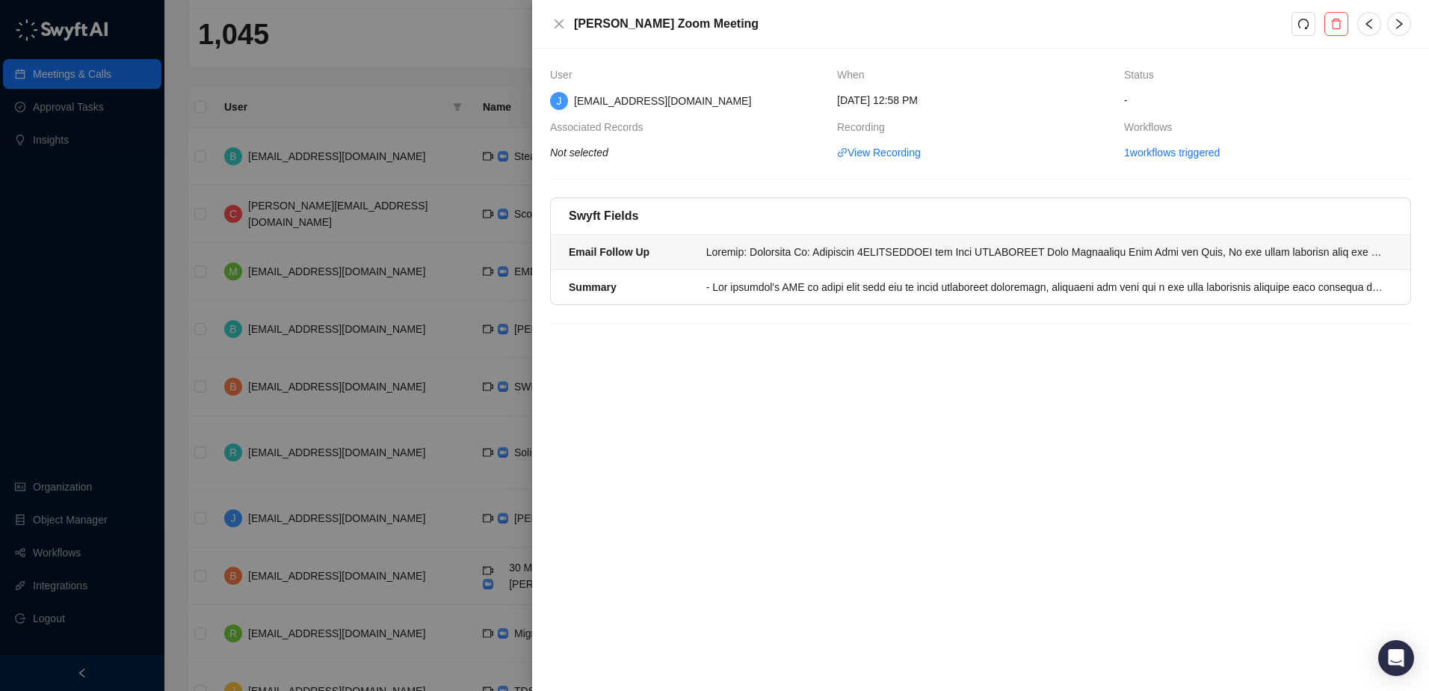
click at [927, 255] on div at bounding box center [1044, 252] width 677 height 16
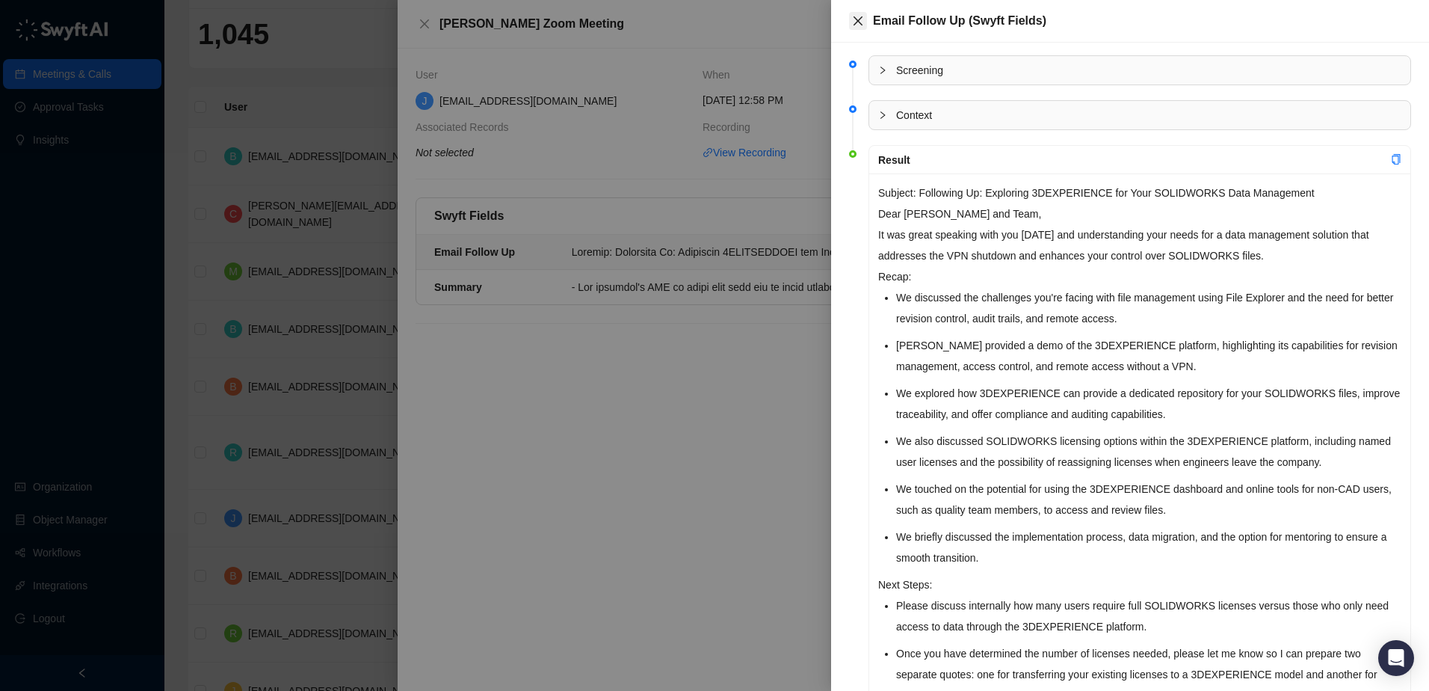
click at [851, 20] on button "Close" at bounding box center [858, 21] width 18 height 18
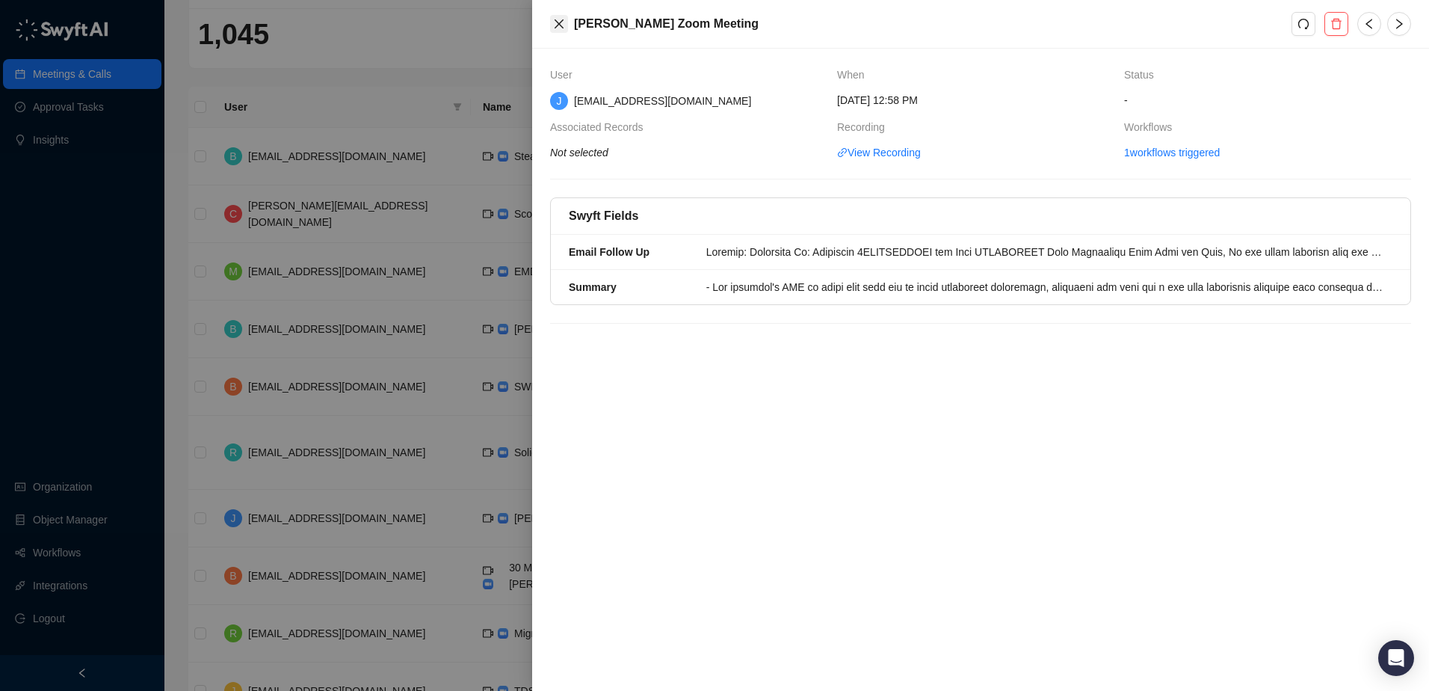
click at [563, 25] on icon "close" at bounding box center [559, 24] width 12 height 12
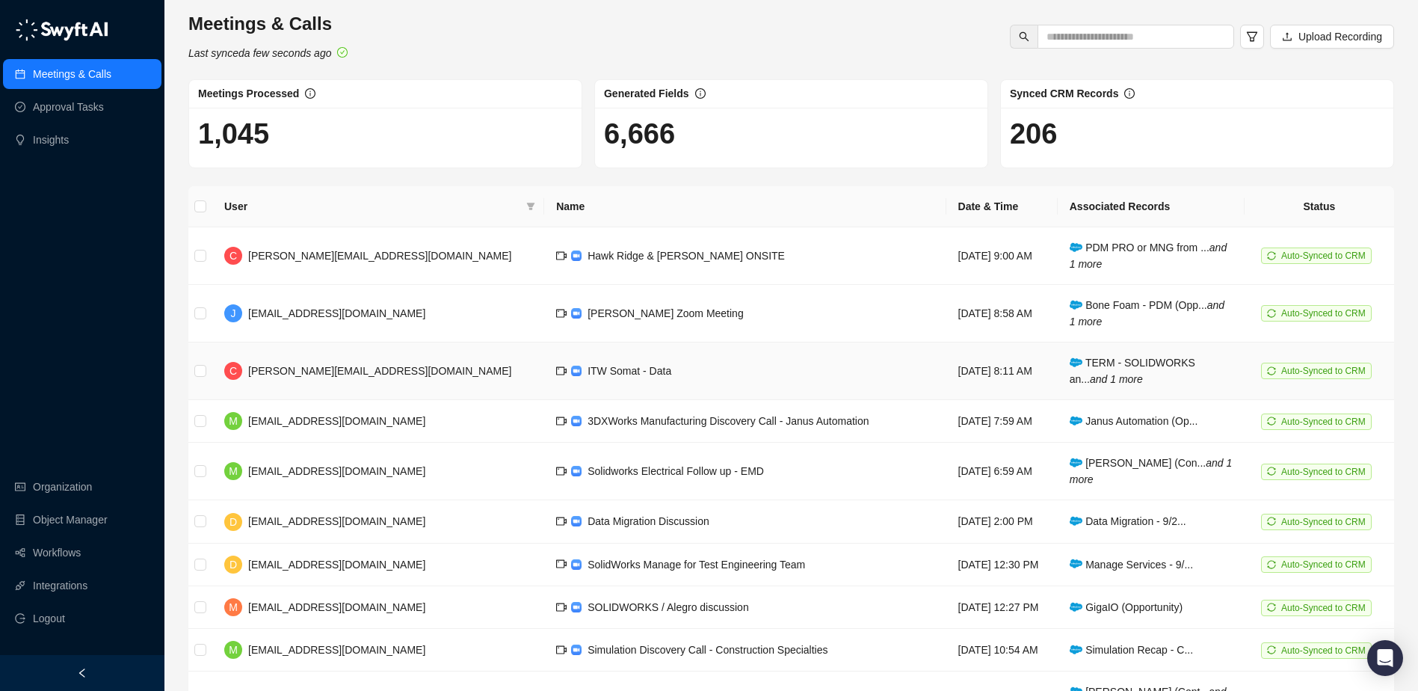
click at [587, 373] on span "ITW Somat - Data" at bounding box center [629, 371] width 84 height 12
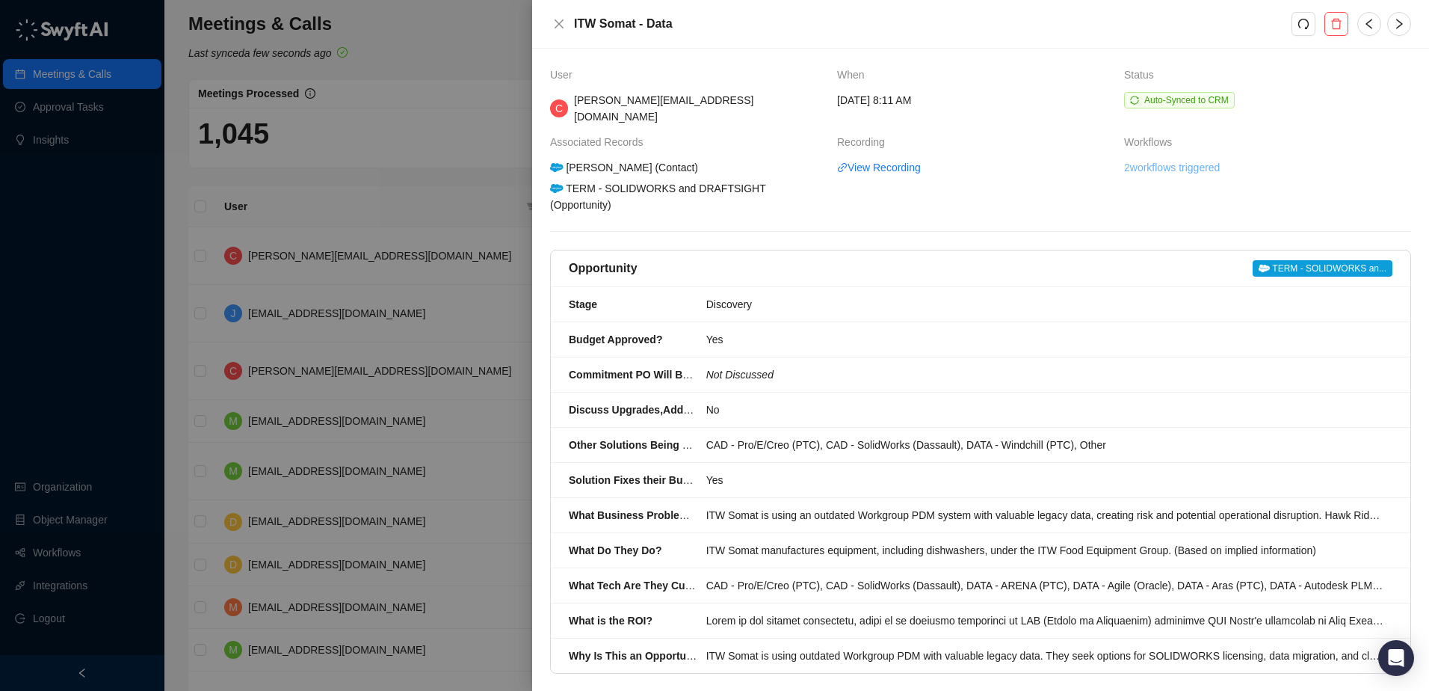
click at [1180, 159] on link "2 workflows triggered" at bounding box center [1172, 167] width 96 height 16
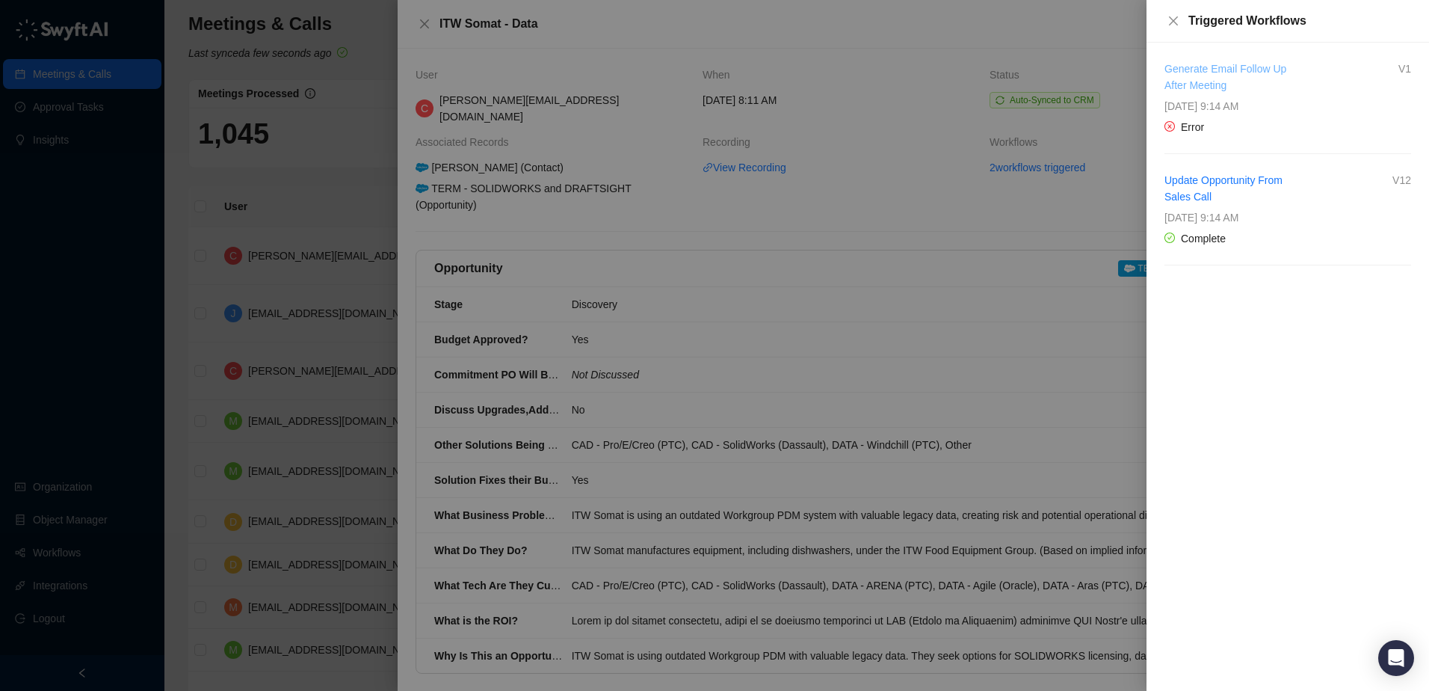
click at [1181, 69] on link "Generate Email Follow Up After Meeting" at bounding box center [1225, 77] width 122 height 28
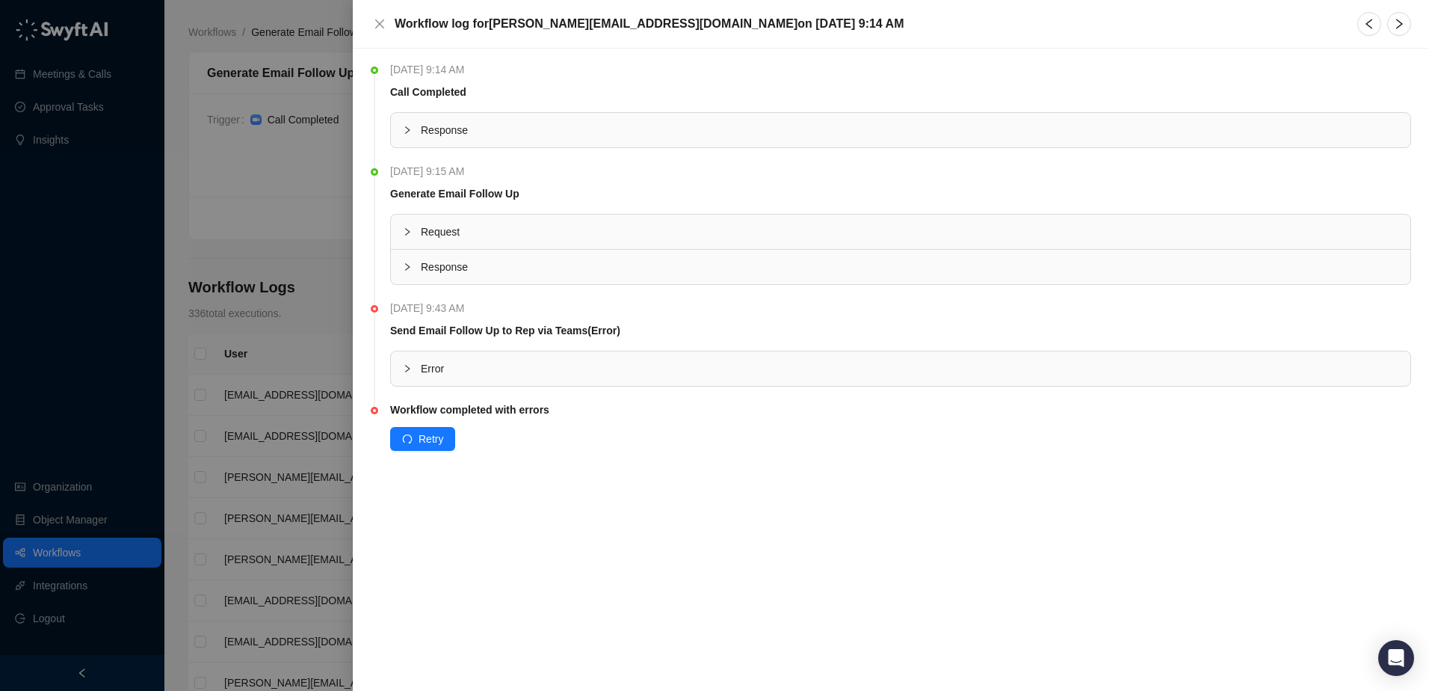
click at [411, 373] on div at bounding box center [412, 368] width 18 height 16
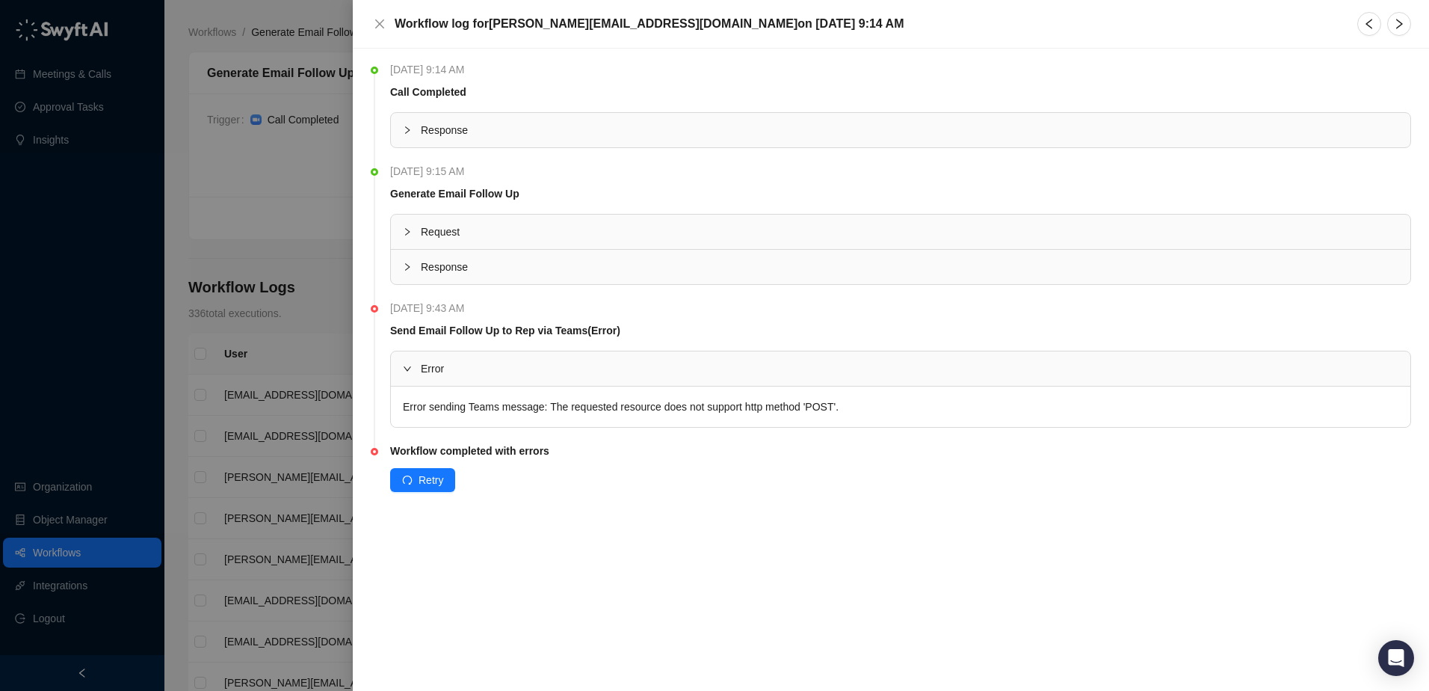
click at [403, 263] on icon "collapsed" at bounding box center [407, 266] width 9 height 9
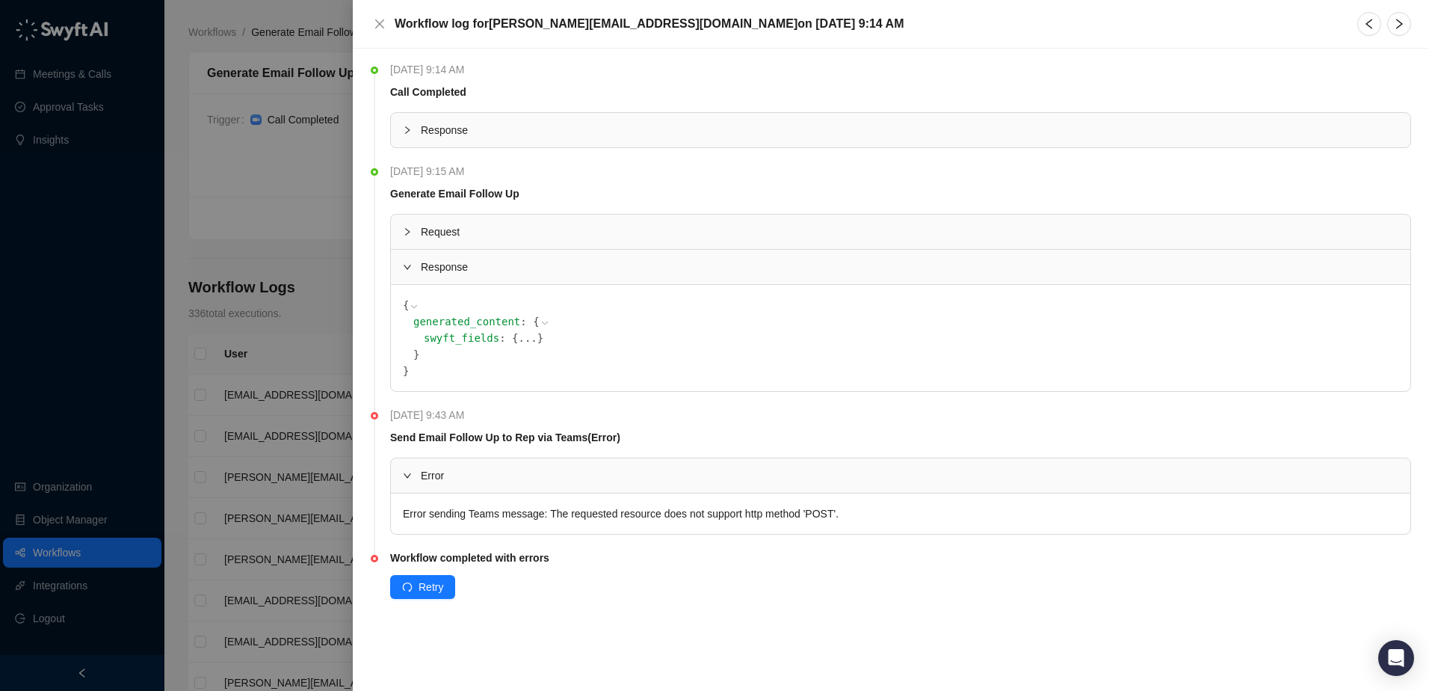
click at [403, 263] on icon "expanded" at bounding box center [407, 266] width 9 height 9
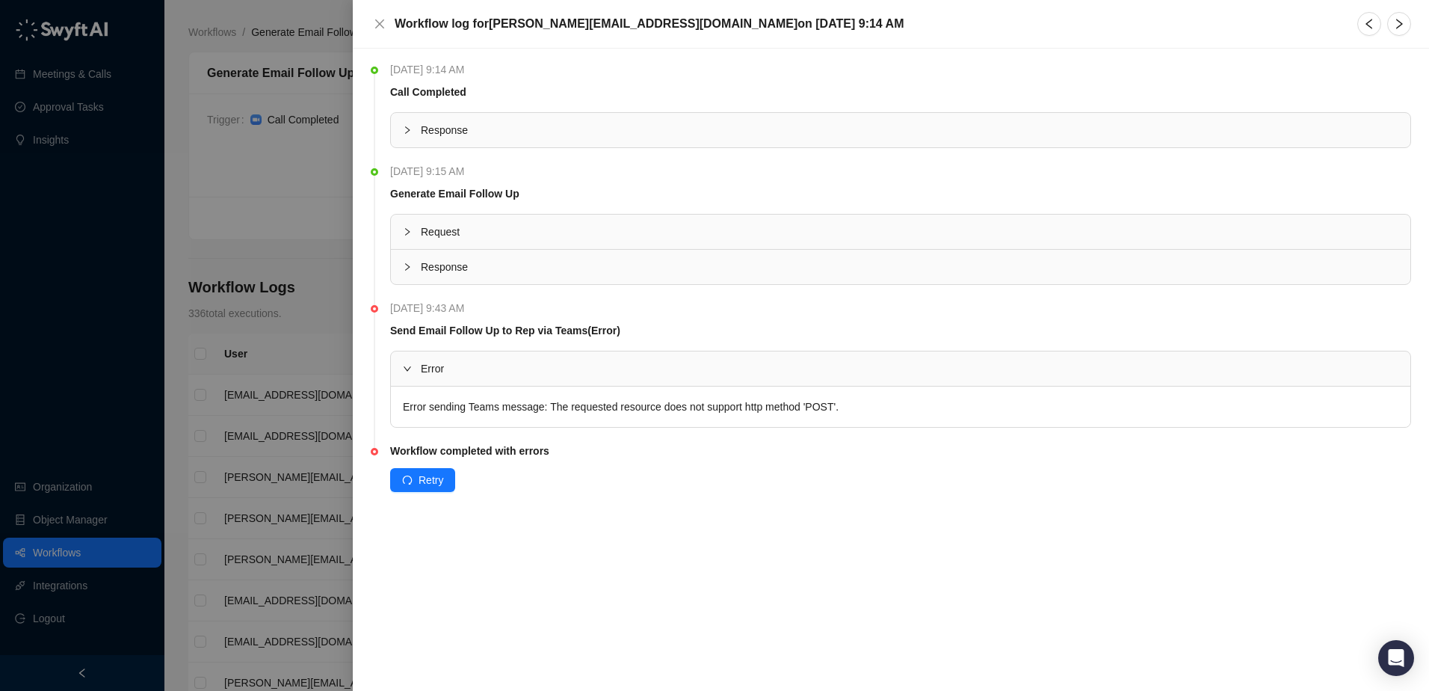
click at [407, 232] on icon "collapsed" at bounding box center [407, 231] width 9 height 9
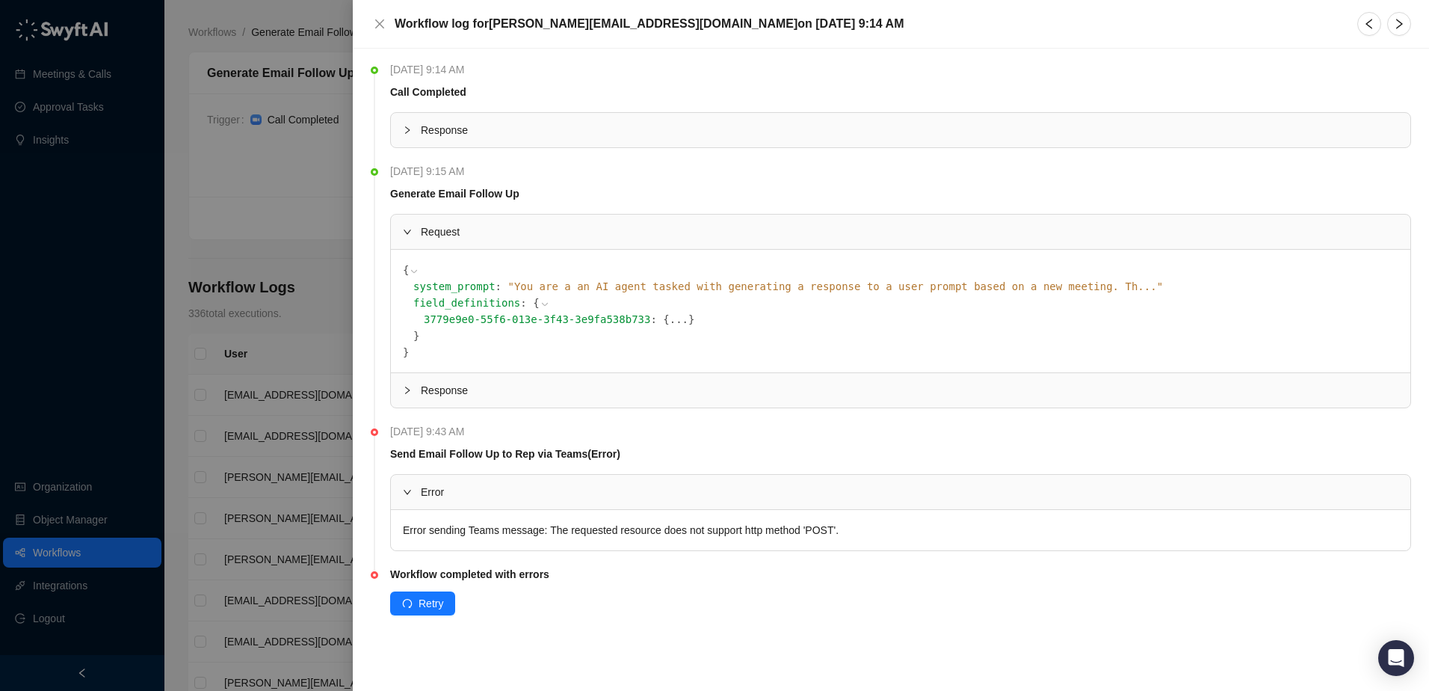
click at [407, 232] on icon "expanded" at bounding box center [407, 231] width 9 height 9
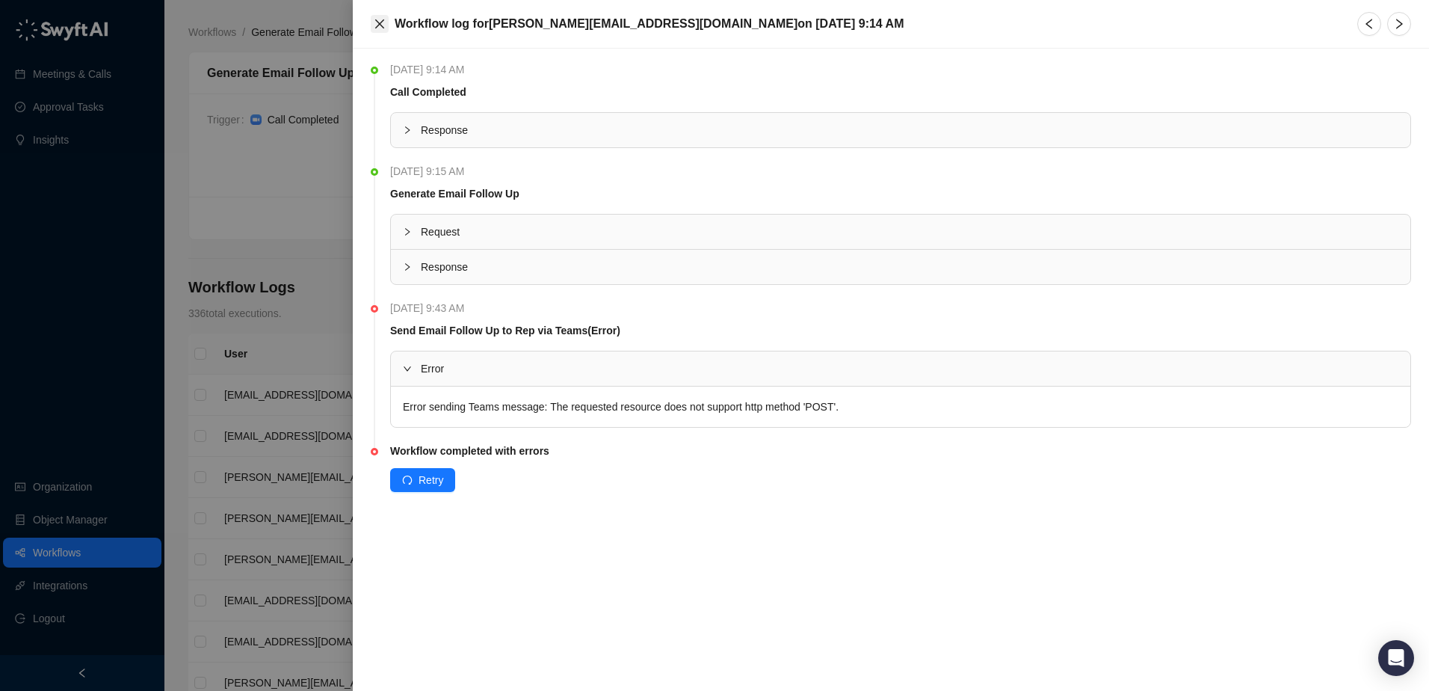
click at [380, 23] on icon "close" at bounding box center [379, 23] width 9 height 9
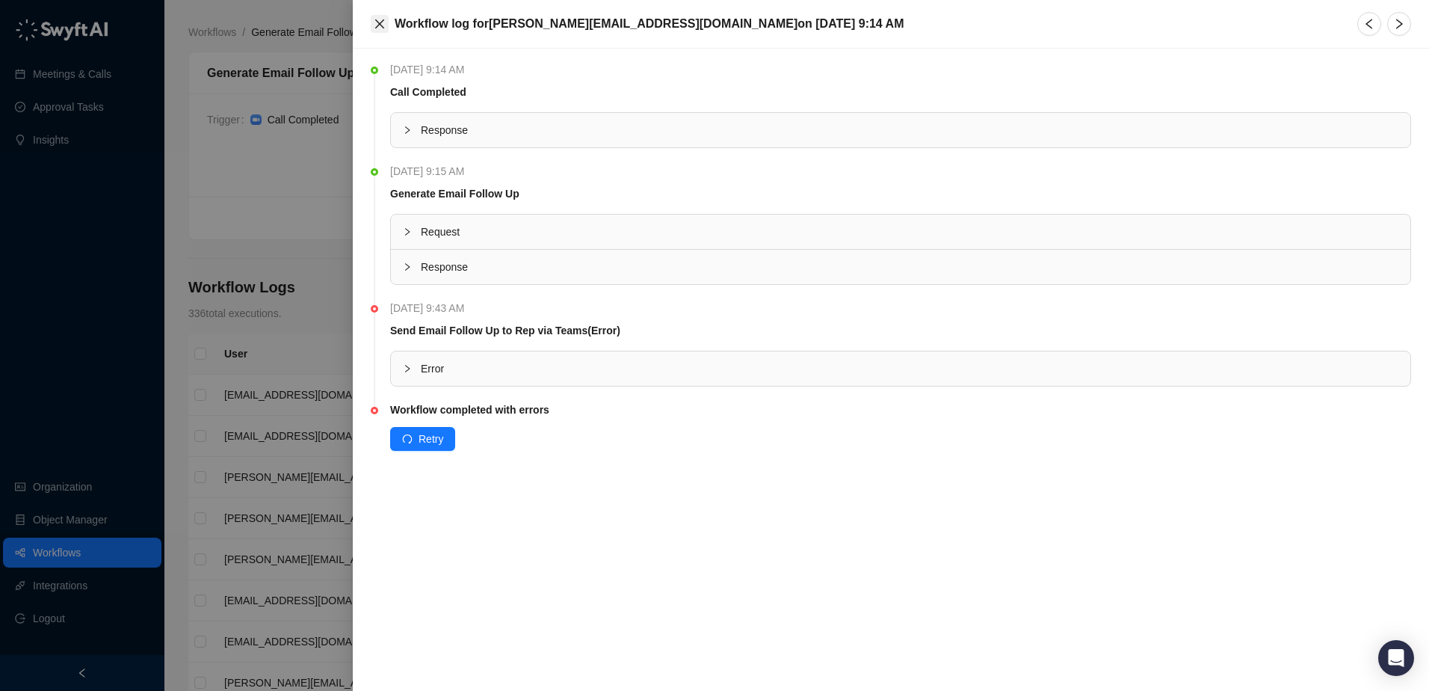
click at [383, 22] on icon "close" at bounding box center [380, 24] width 12 height 12
